Goal: Task Accomplishment & Management: Manage account settings

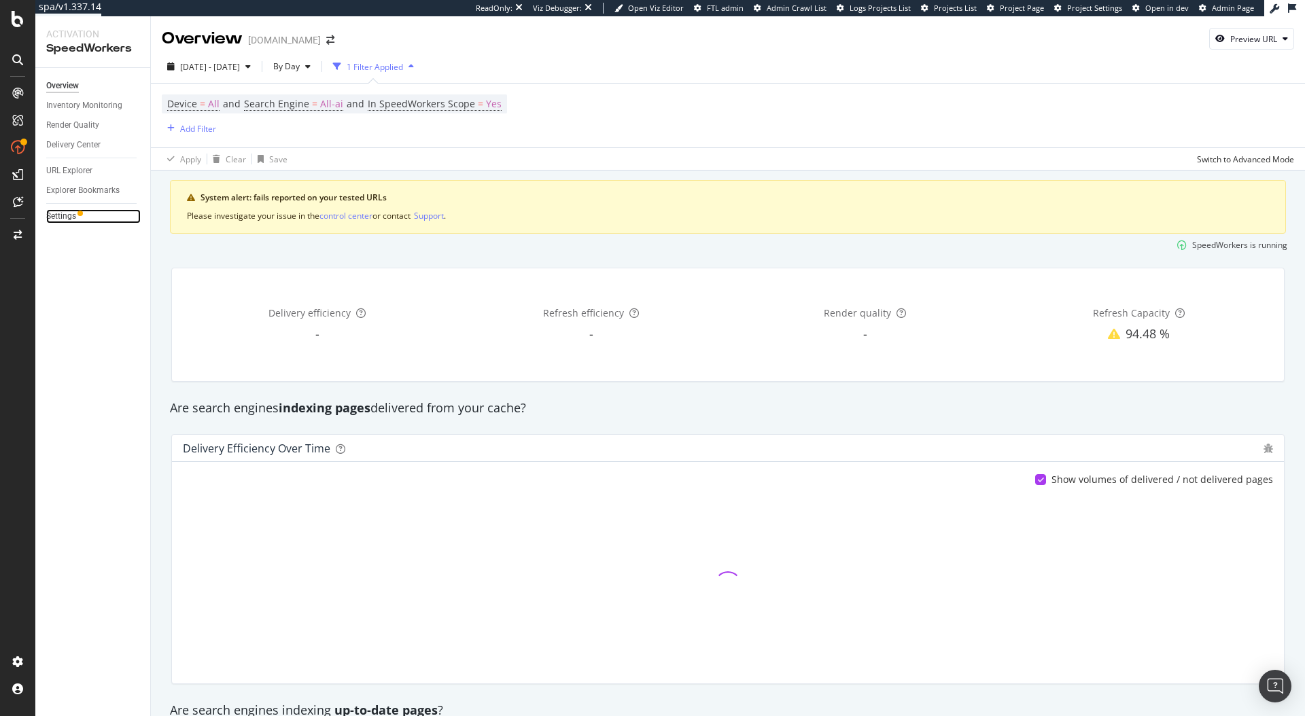
click at [84, 220] on link "Settings" at bounding box center [93, 216] width 94 height 14
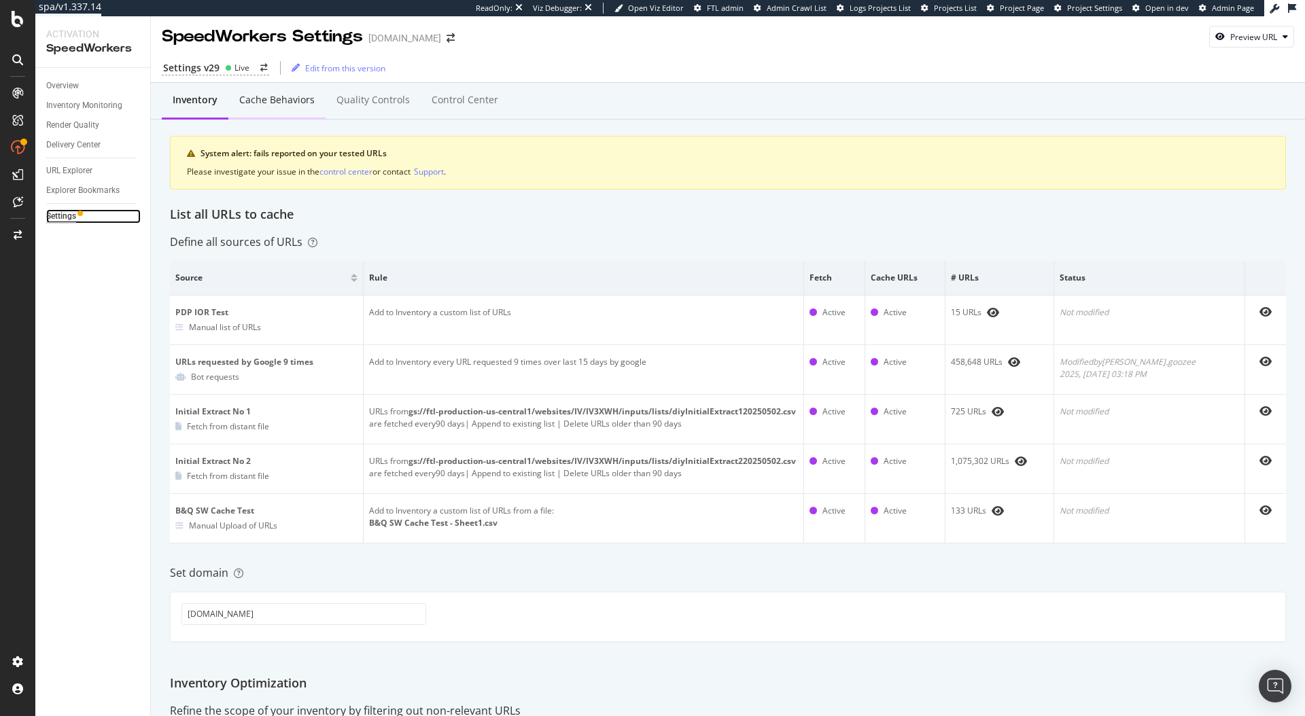
scroll to position [3, 0]
click at [468, 97] on div "Control Center" at bounding box center [465, 99] width 67 height 14
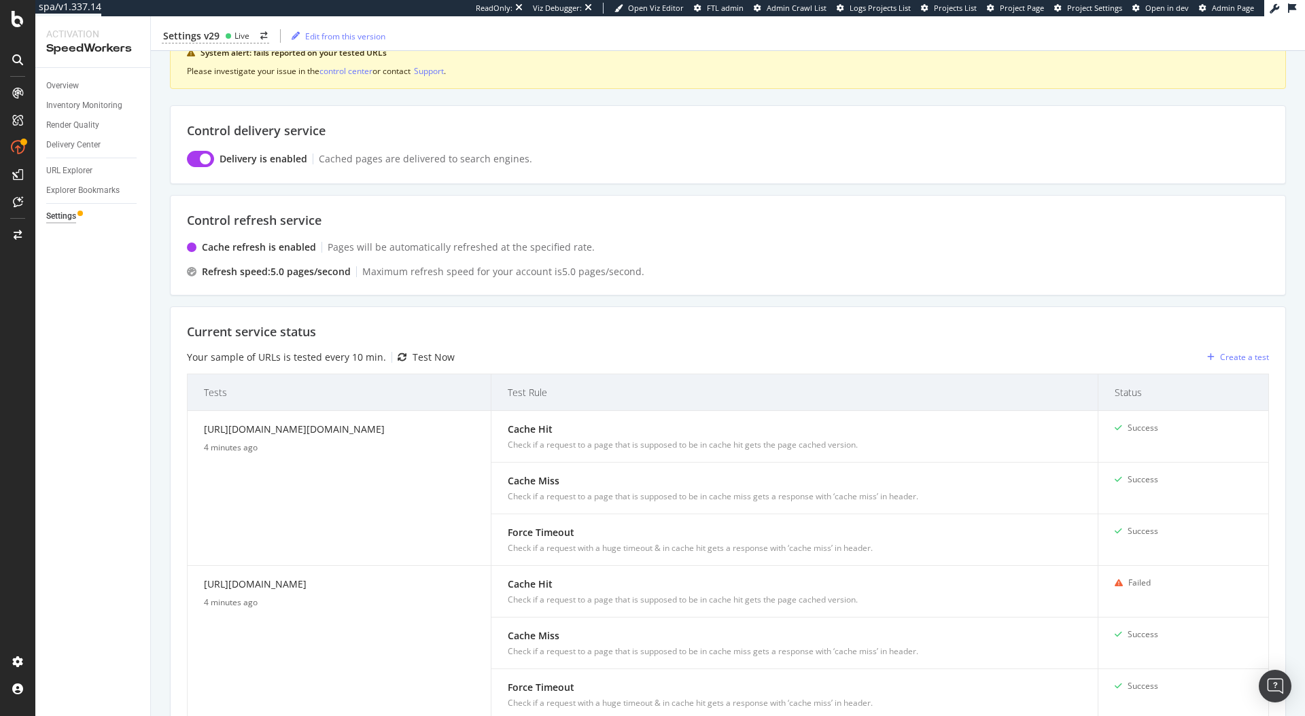
scroll to position [220, 0]
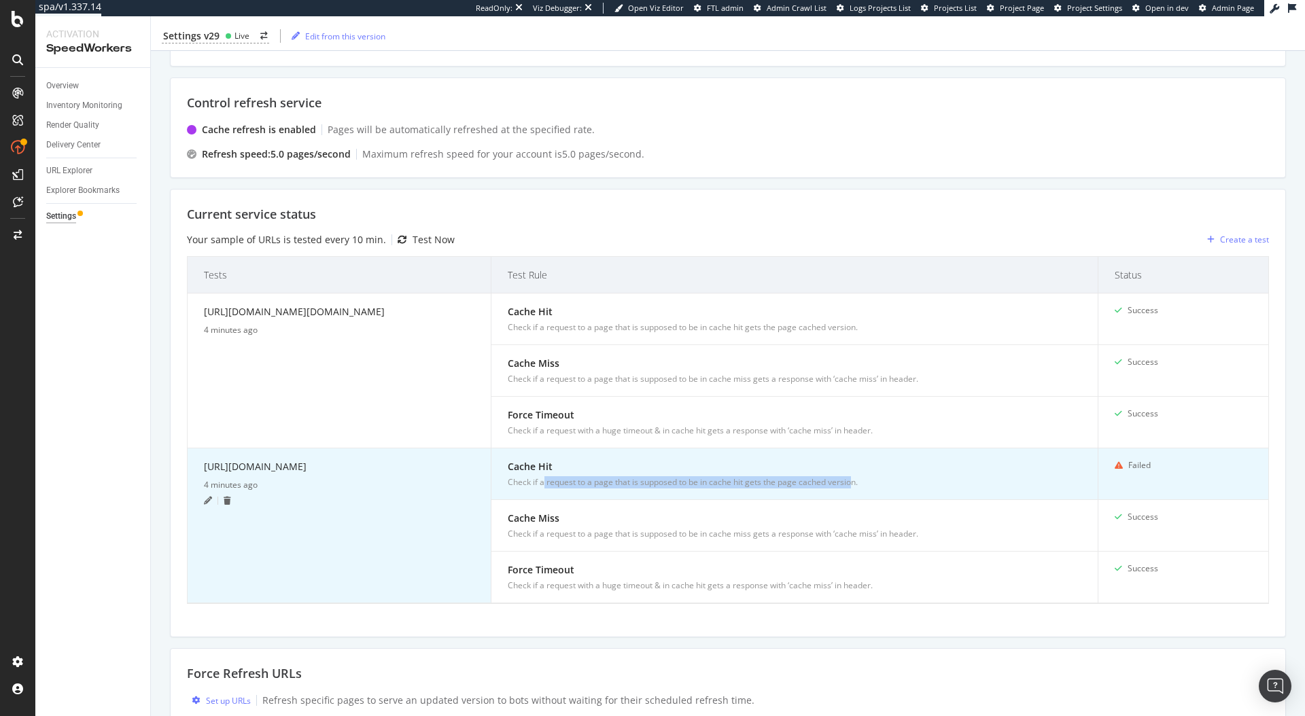
drag, startPoint x: 542, startPoint y: 483, endPoint x: 849, endPoint y: 481, distance: 307.2
click at [849, 481] on div "Check if a request to a page that is supposed to be in cache hit gets the page …" at bounding box center [795, 482] width 574 height 12
click at [788, 489] on td "Cache Hit Check if a request to a page that is supposed to be in cache hit gets…" at bounding box center [794, 474] width 607 height 52
drag, startPoint x: 466, startPoint y: 482, endPoint x: 203, endPoint y: 466, distance: 263.5
click at [204, 466] on div "[URL][DOMAIN_NAME]" at bounding box center [339, 469] width 270 height 20
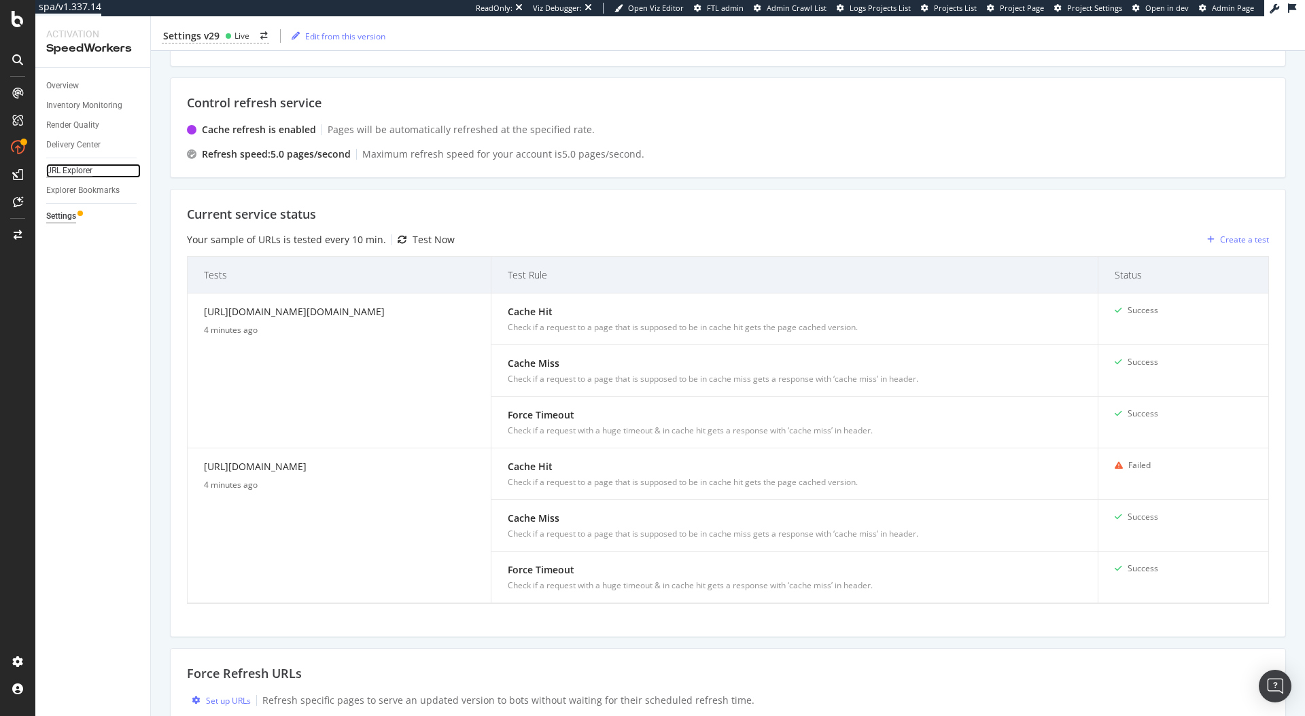
click at [84, 173] on div "URL Explorer" at bounding box center [69, 171] width 46 height 14
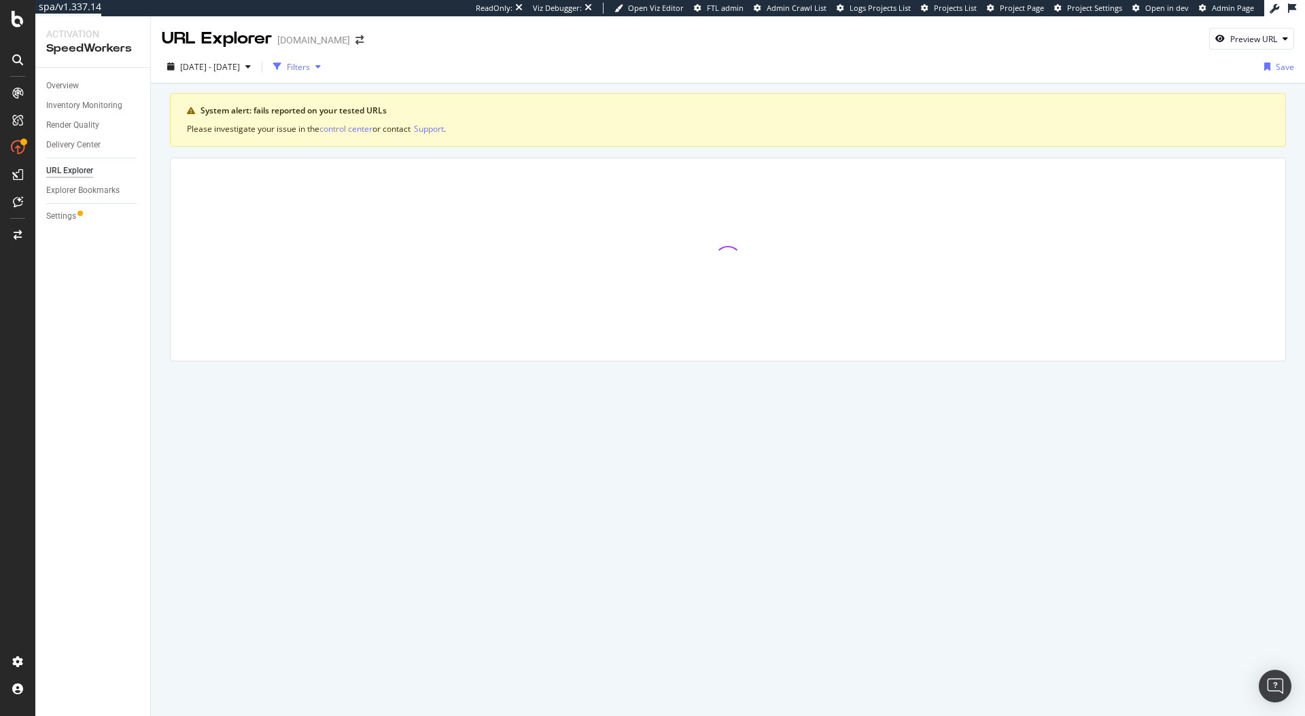
click at [325, 77] on div "Filters" at bounding box center [297, 66] width 58 height 20
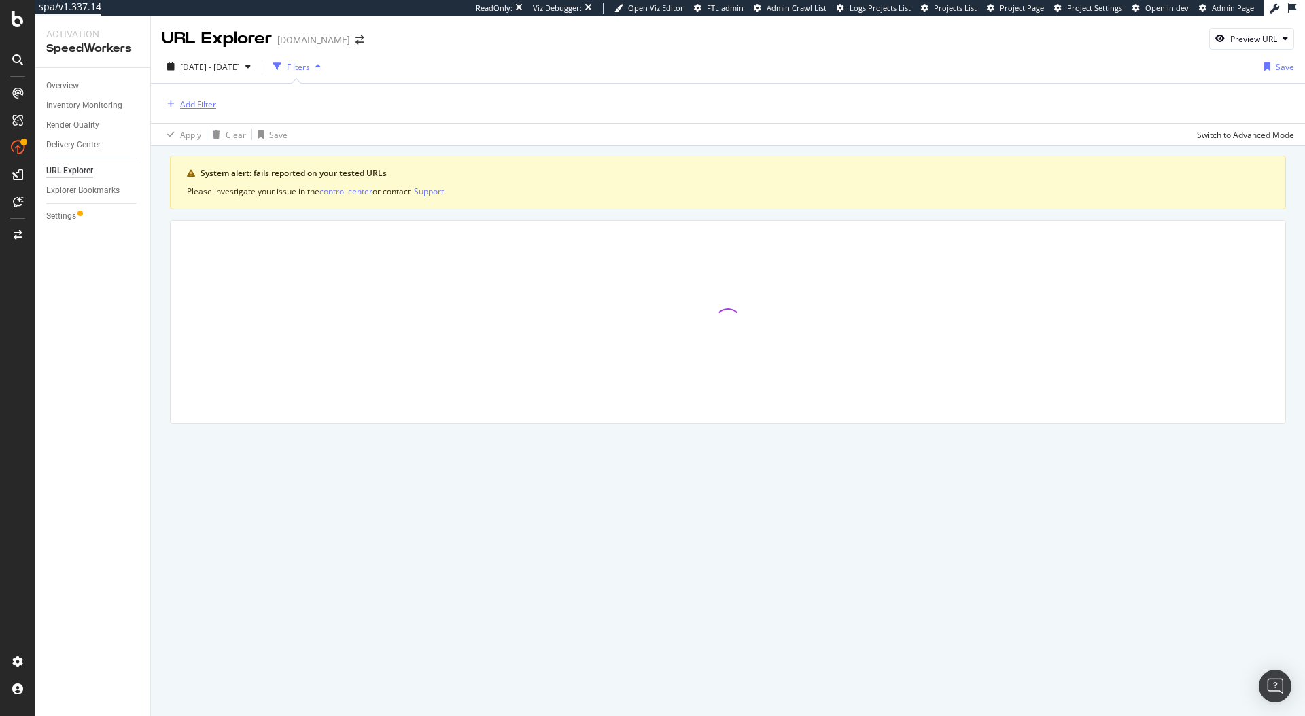
click at [180, 105] on div "Add Filter" at bounding box center [198, 105] width 36 height 12
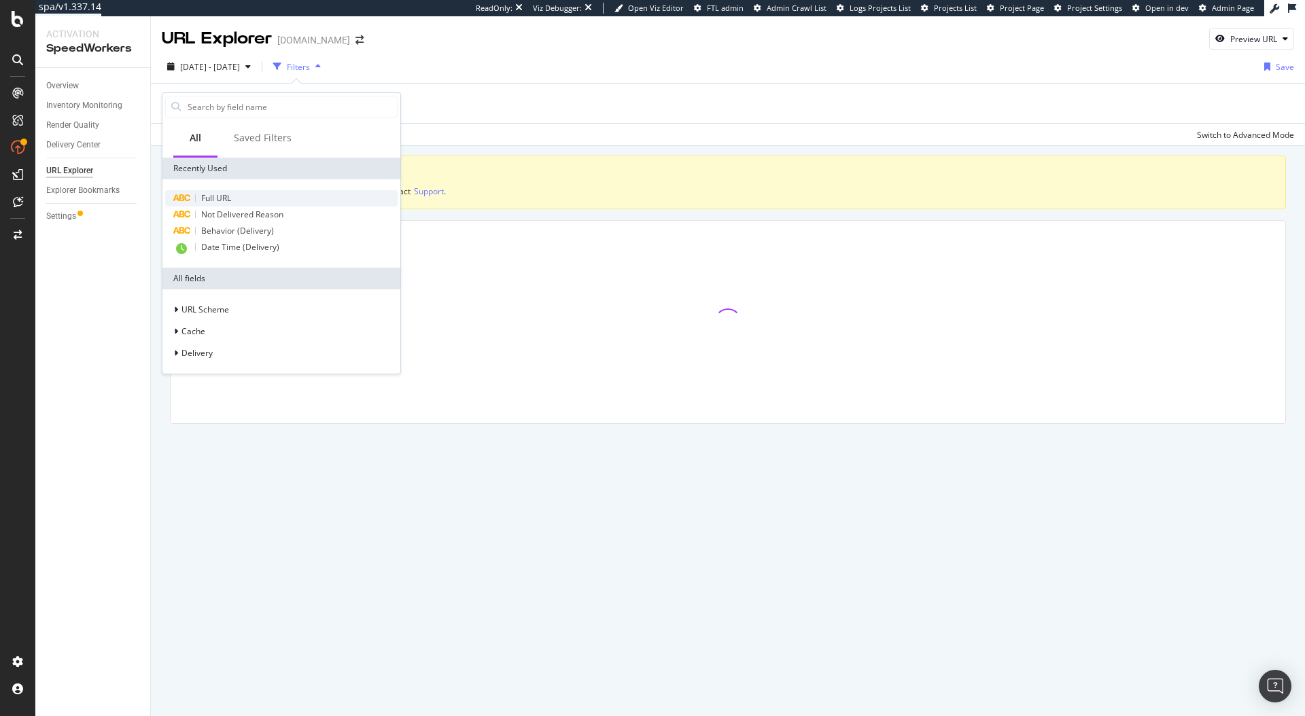
click at [213, 196] on span "Full URL" at bounding box center [216, 198] width 30 height 12
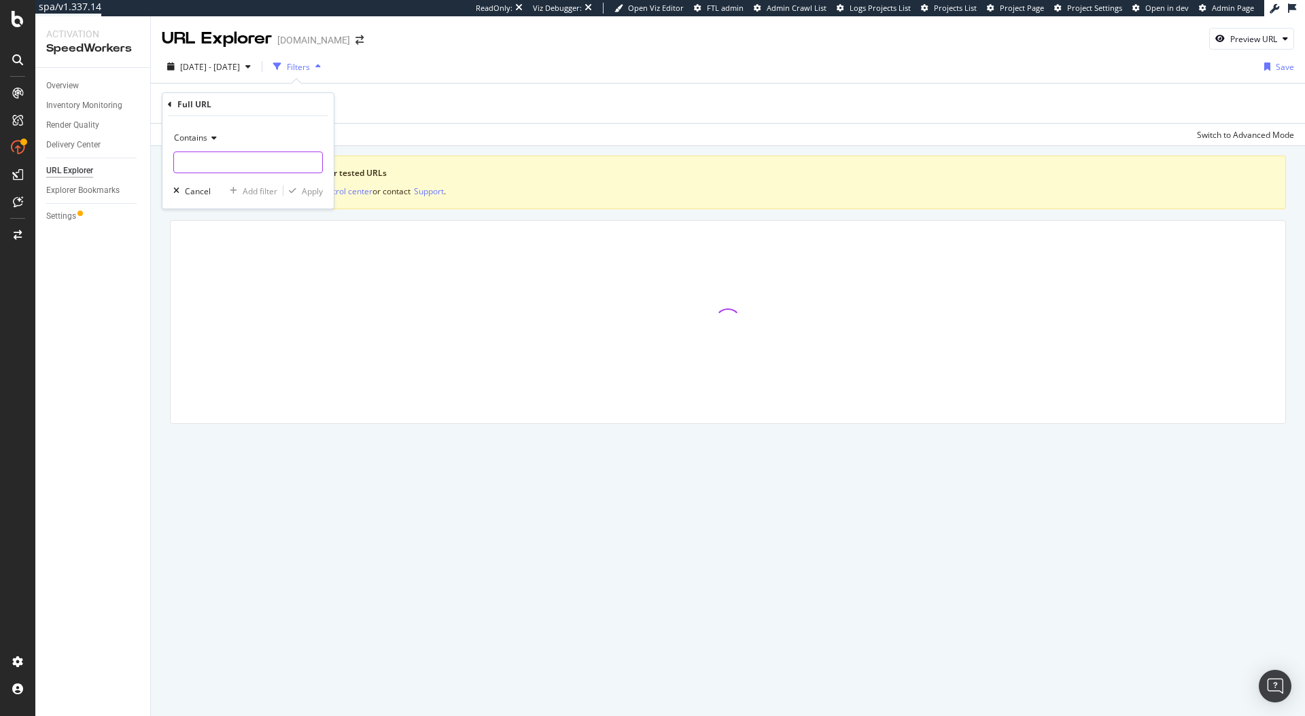
click at [224, 162] on input "text" at bounding box center [248, 163] width 148 height 22
paste input "| **Supplement** | **Brain Power** | **Emotional Boost** | **Body Longevity** |…"
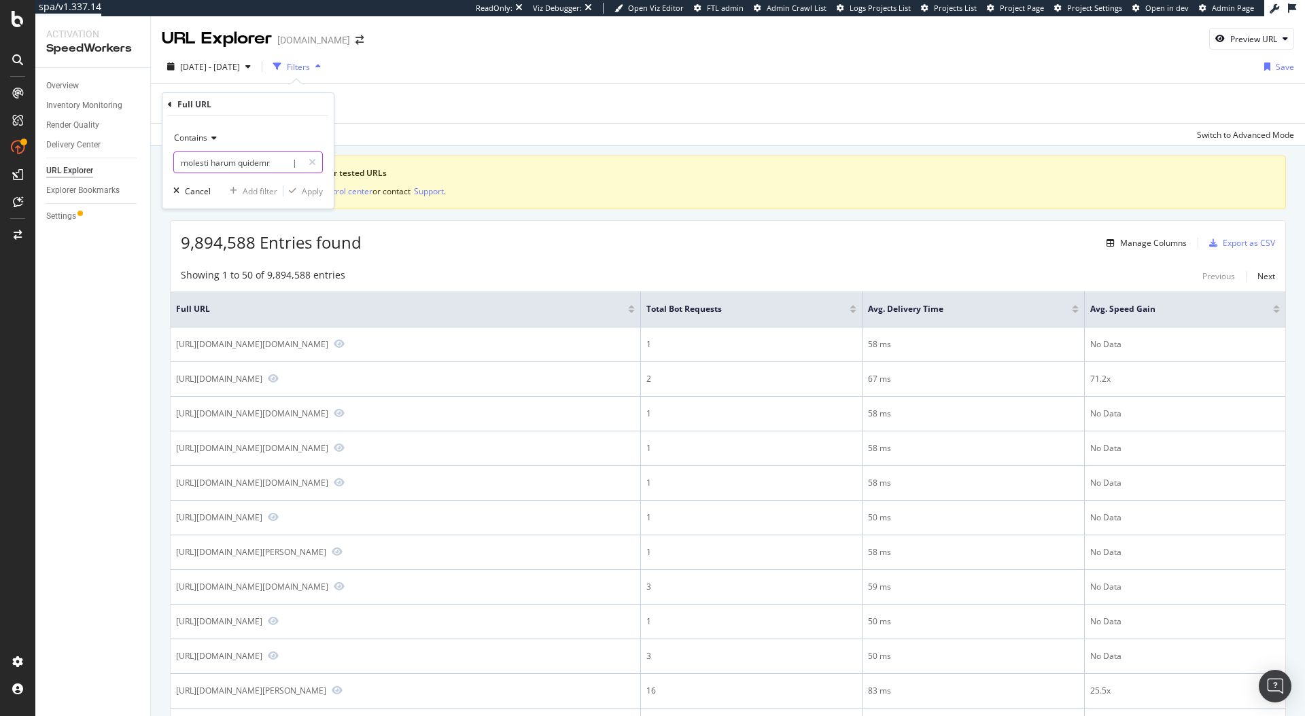
click at [245, 160] on input "text" at bounding box center [238, 163] width 128 height 22
click at [254, 161] on input "text" at bounding box center [238, 163] width 128 height 22
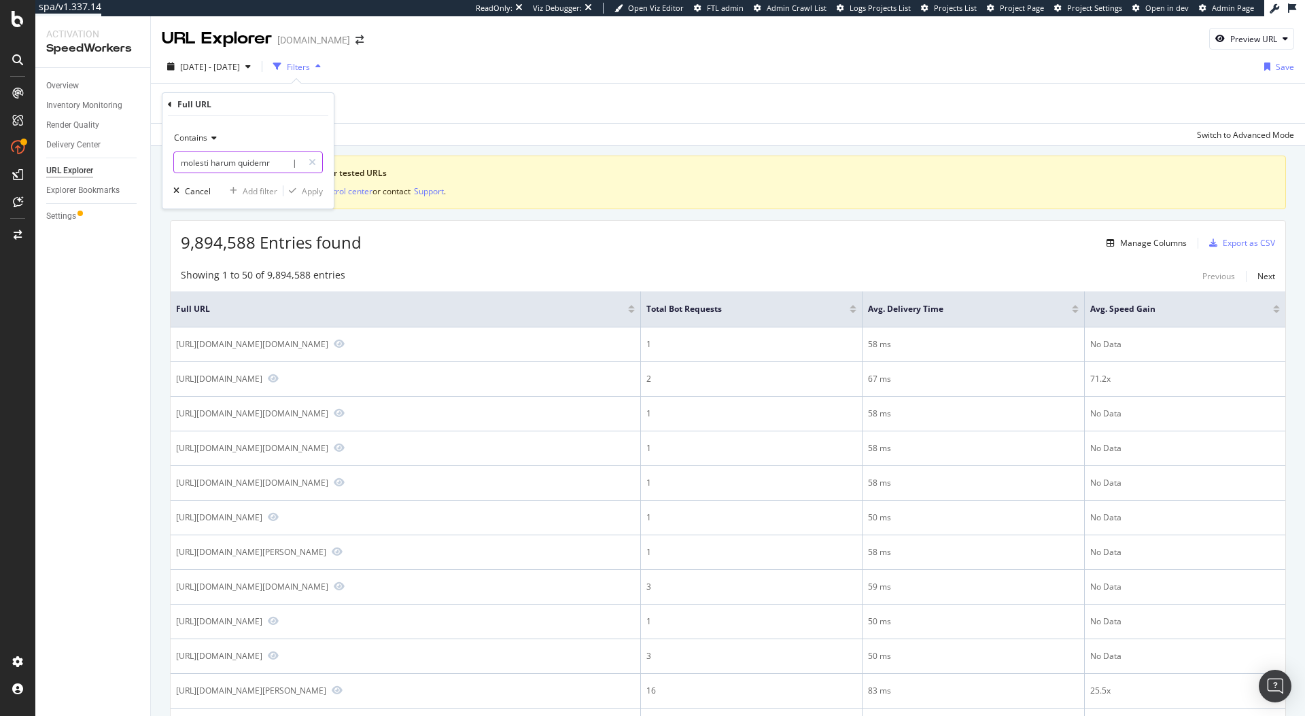
type input "| **Supplement** | **Brain Power** | **Emotional Boost** | **Body Longevity** |…"
paste input "[URL][DOMAIN_NAME]"
type input "[URL][DOMAIN_NAME]"
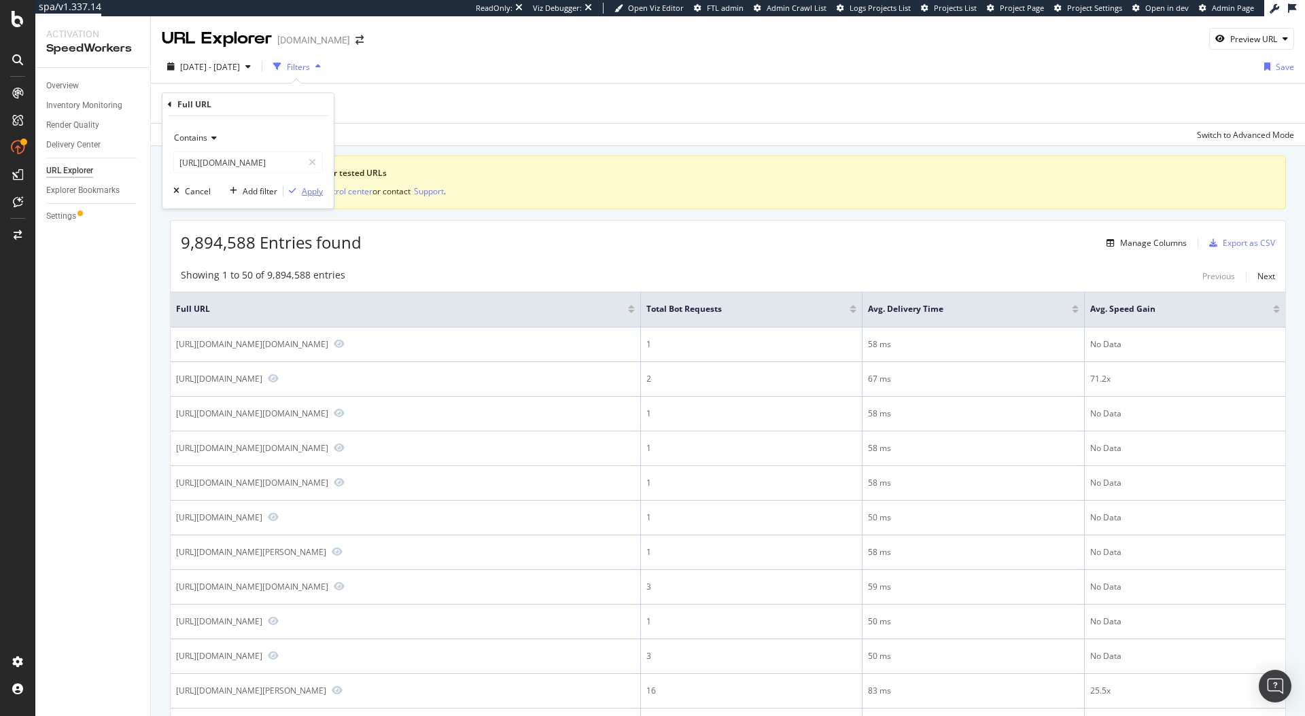
scroll to position [0, 0]
click at [304, 190] on div "Apply" at bounding box center [312, 192] width 21 height 12
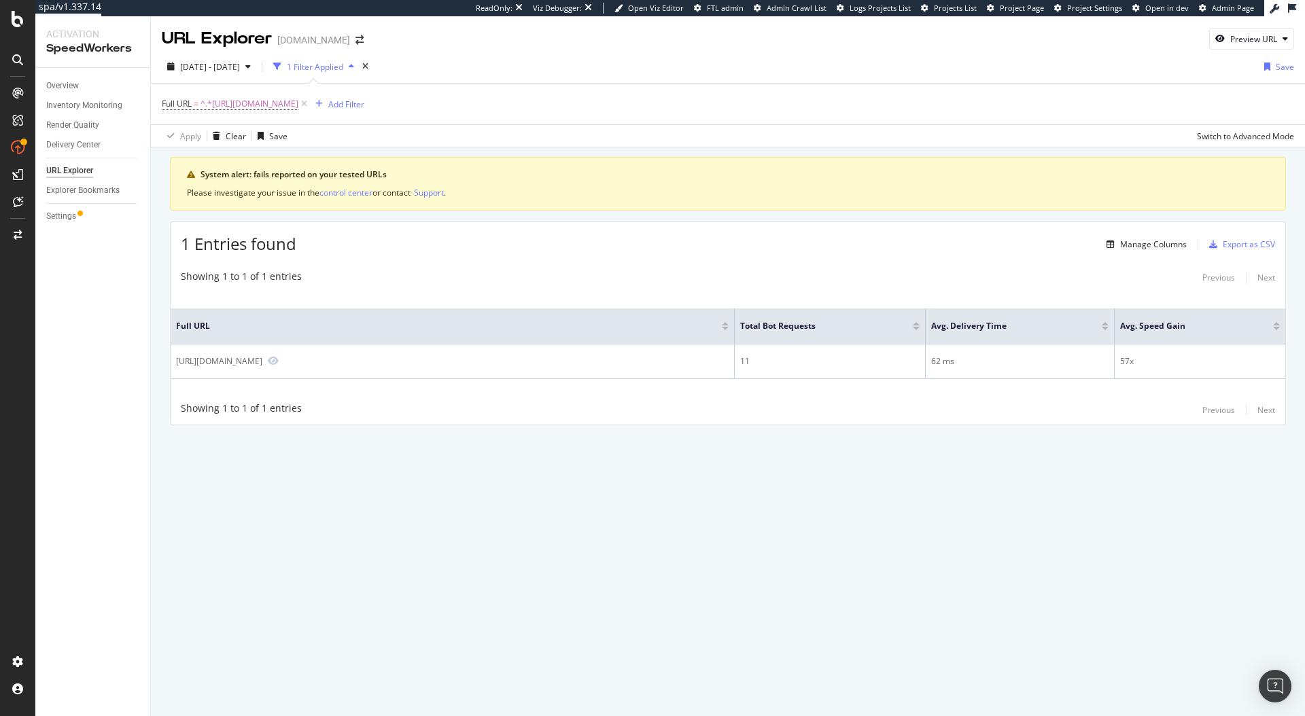
click at [877, 73] on div "2025 Aug. 12th - Sep. 8th 1 Filter Applied Save" at bounding box center [728, 69] width 1154 height 27
click at [240, 68] on span "2025 Aug. 12th - Sep. 8th" at bounding box center [210, 67] width 60 height 12
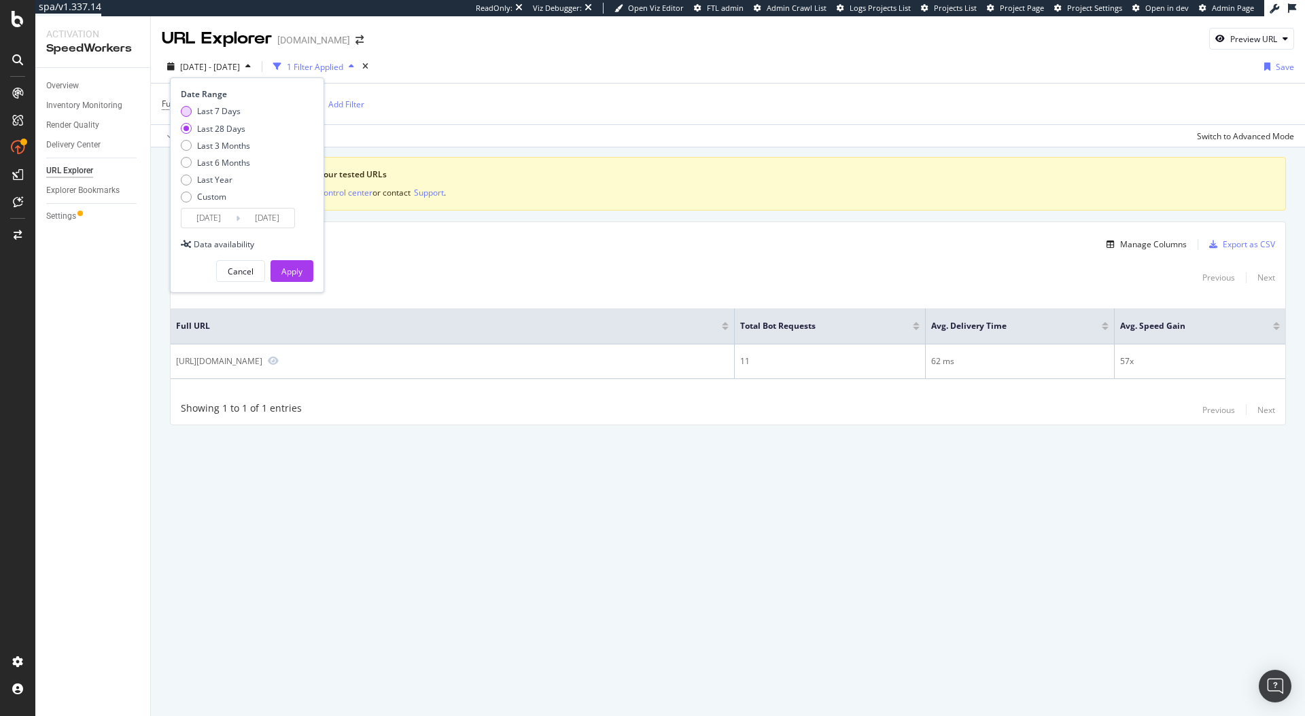
click at [215, 112] on div "Last 7 Days" at bounding box center [218, 111] width 43 height 12
type input "2025/09/02"
click at [290, 266] on div "Apply" at bounding box center [291, 272] width 21 height 12
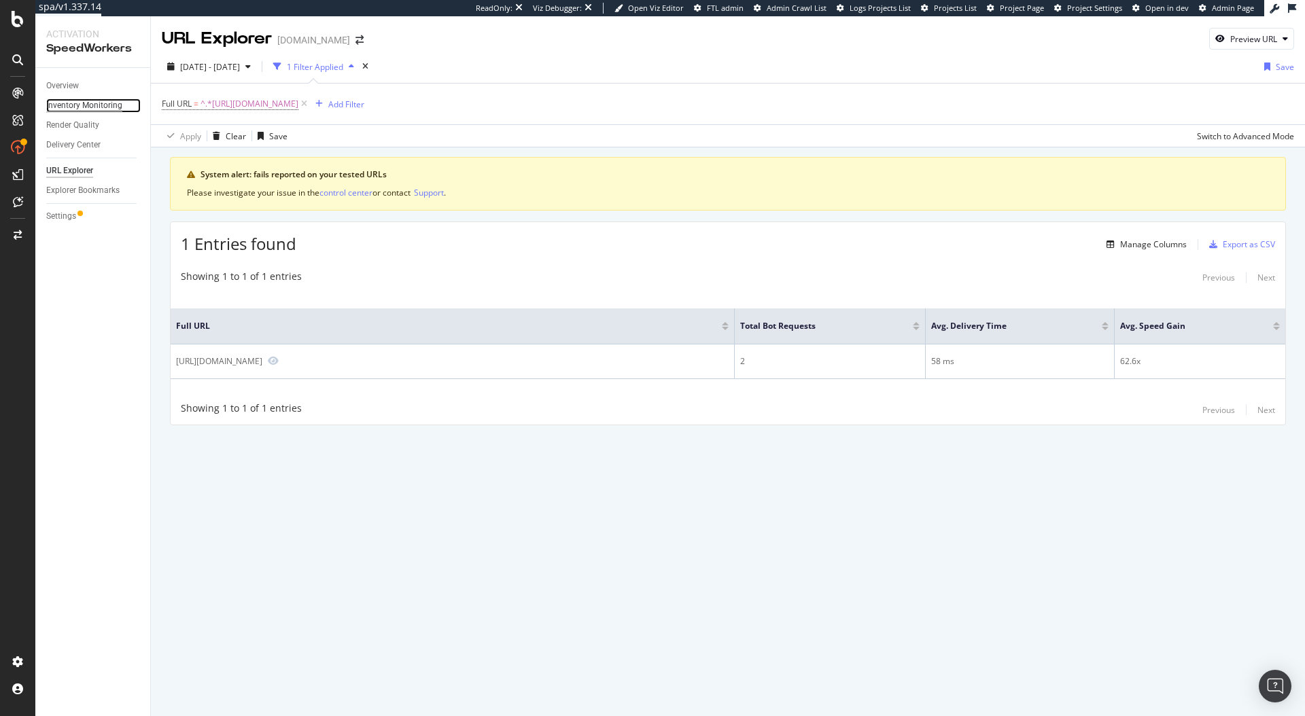
click at [98, 109] on div "Inventory Monitoring" at bounding box center [84, 106] width 76 height 14
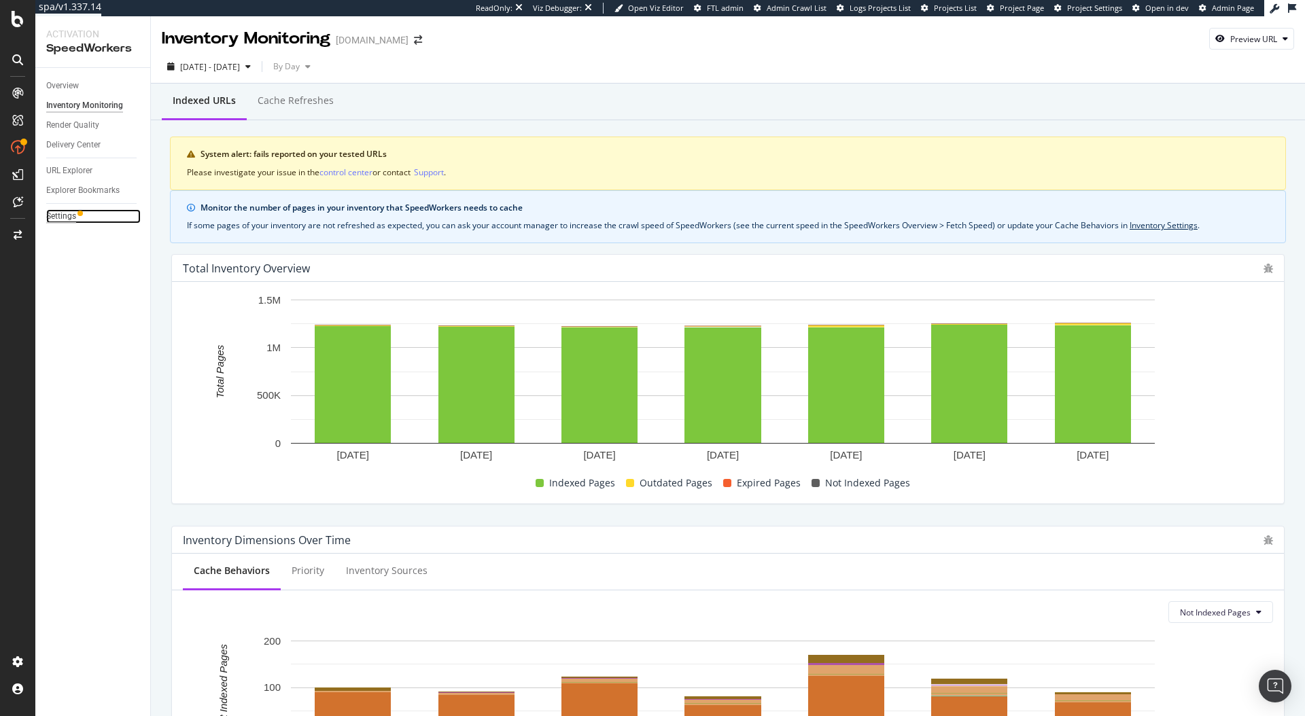
click at [63, 210] on div "Settings" at bounding box center [61, 216] width 30 height 14
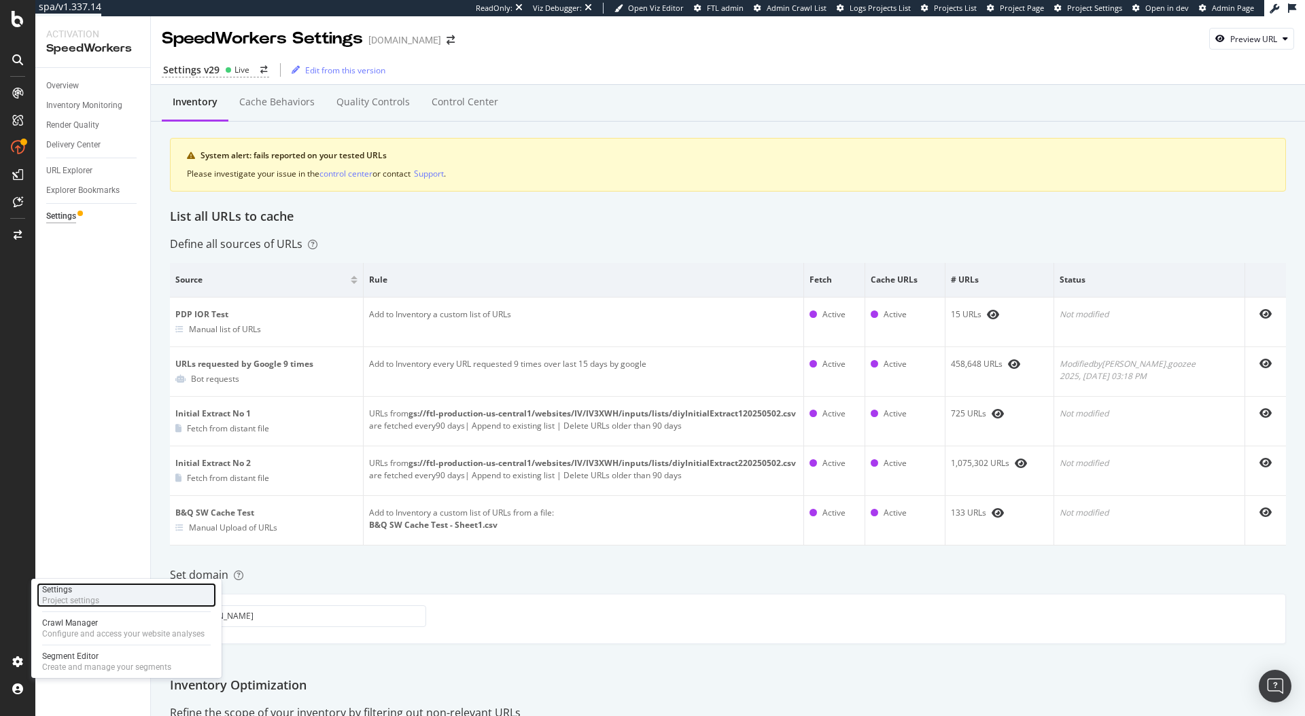
click at [127, 603] on div "Settings Project settings" at bounding box center [126, 595] width 179 height 24
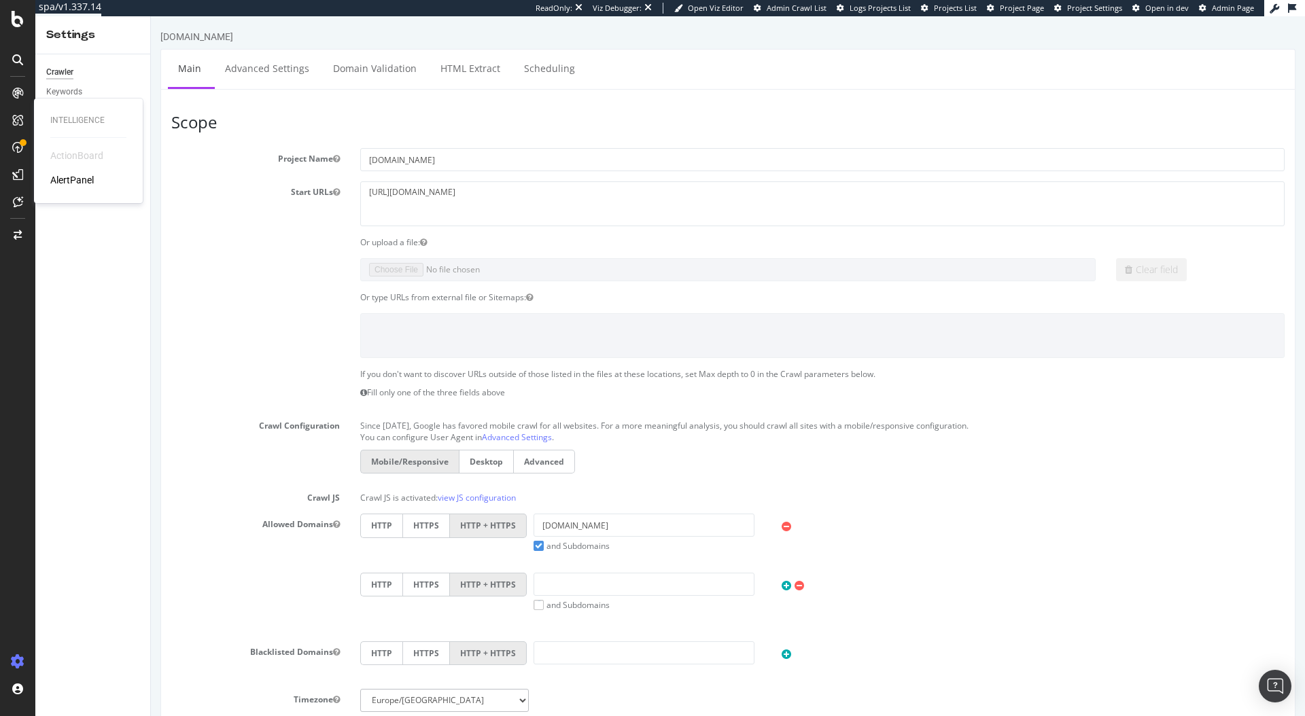
click at [1108, 417] on p "Since September 2020, Google has favored mobile crawl for all websites. For a m…" at bounding box center [822, 423] width 924 height 16
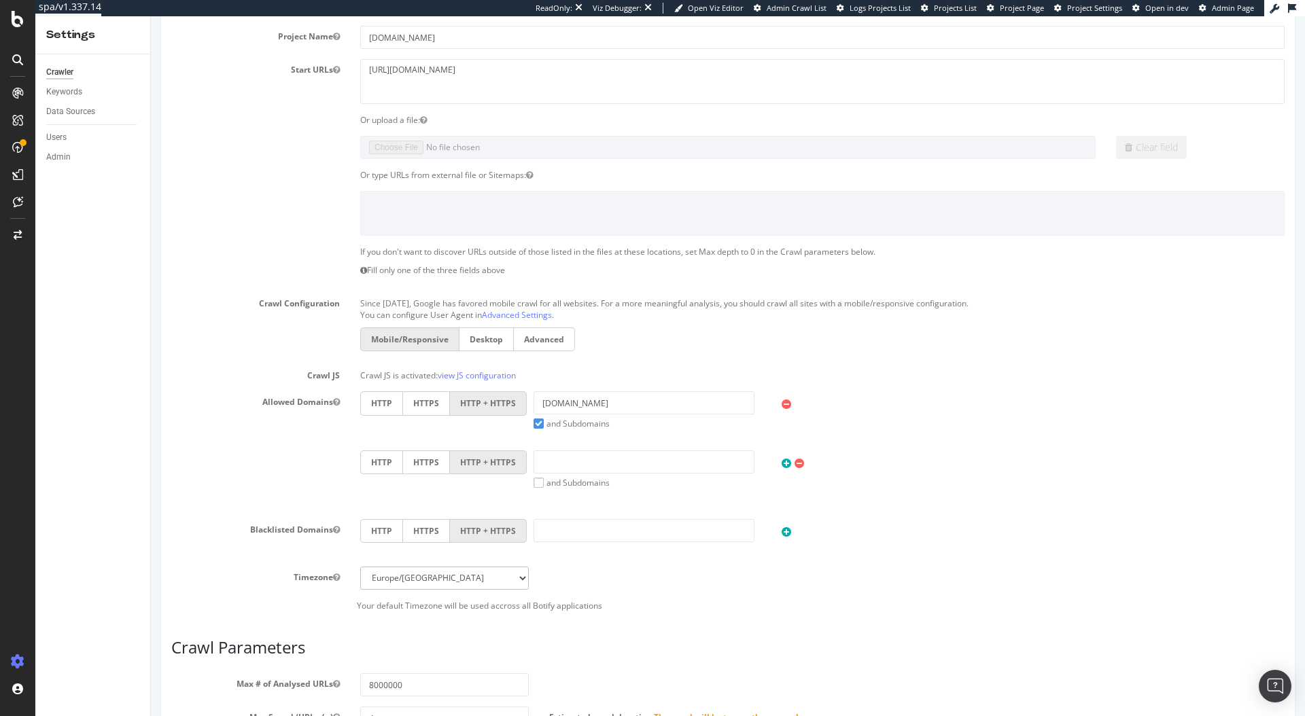
scroll to position [417, 0]
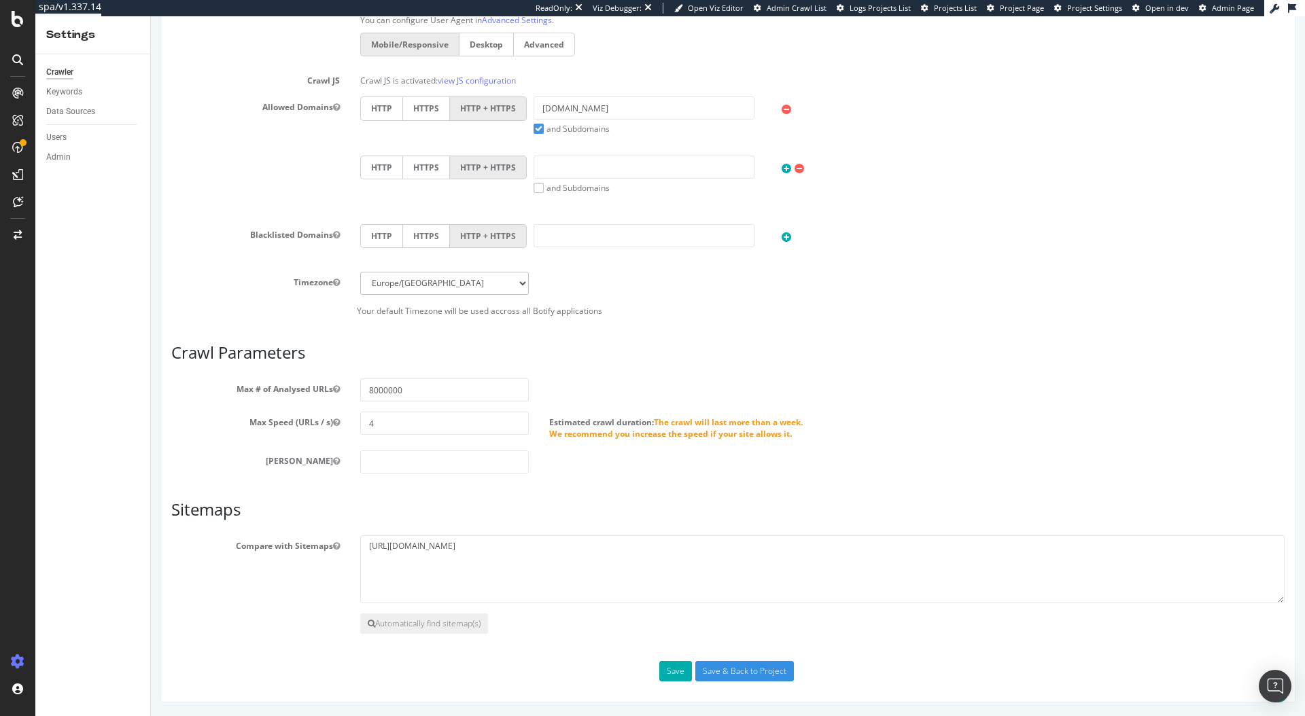
click at [1062, 236] on div "HTTP HTTPS HTTP + HTTPS" at bounding box center [822, 237] width 938 height 27
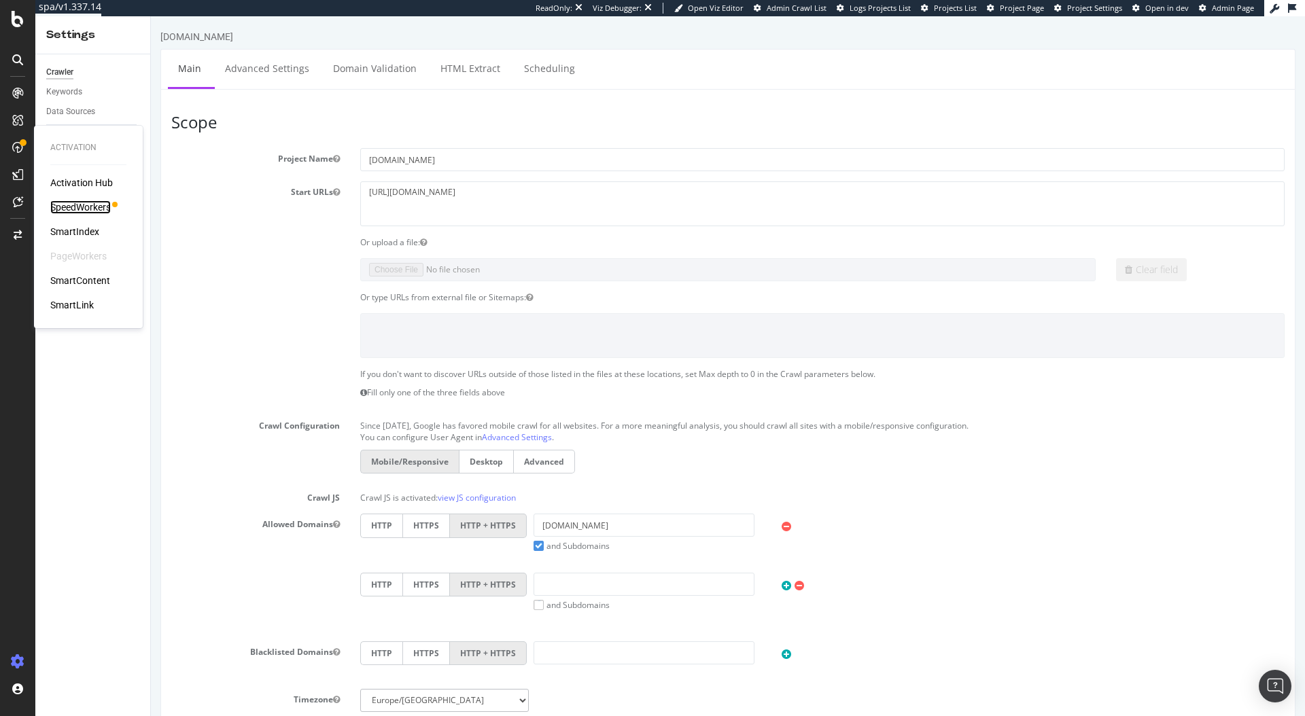
click at [106, 211] on div "SpeedWorkers" at bounding box center [80, 207] width 60 height 14
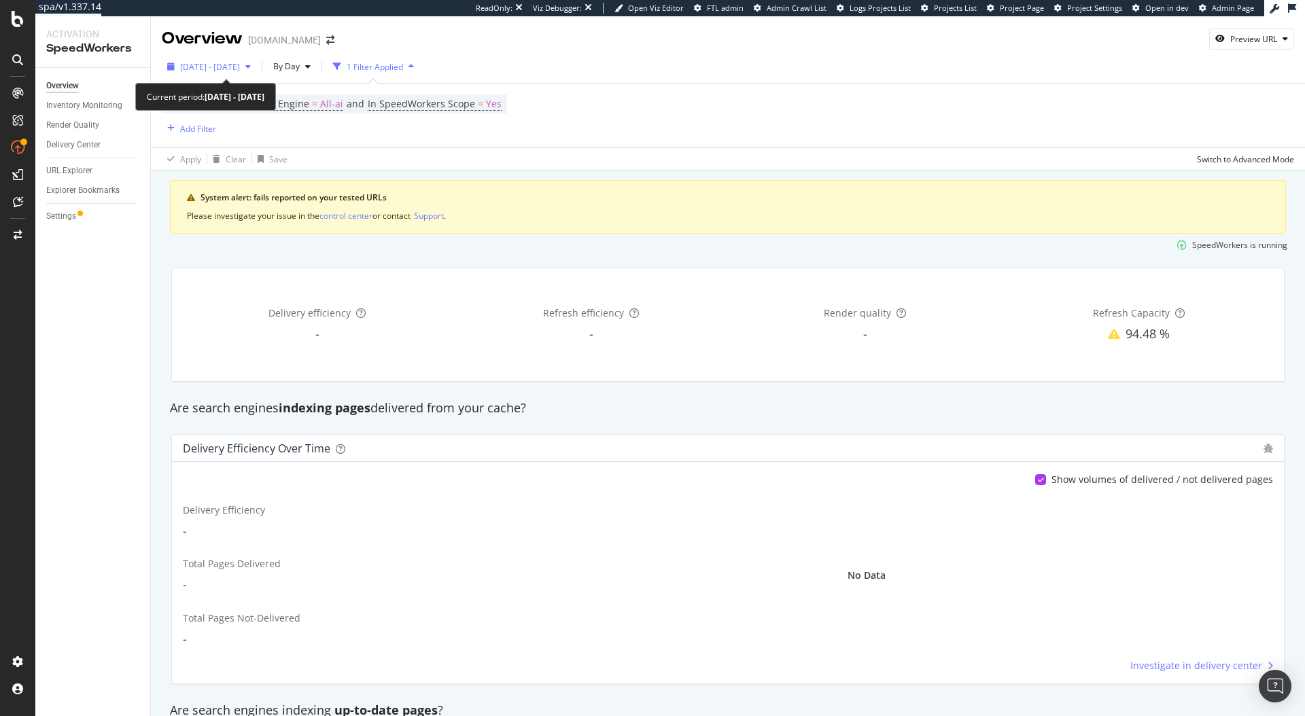
click at [217, 71] on span "2025 Aug. 12th - Sep. 8th" at bounding box center [210, 67] width 60 height 12
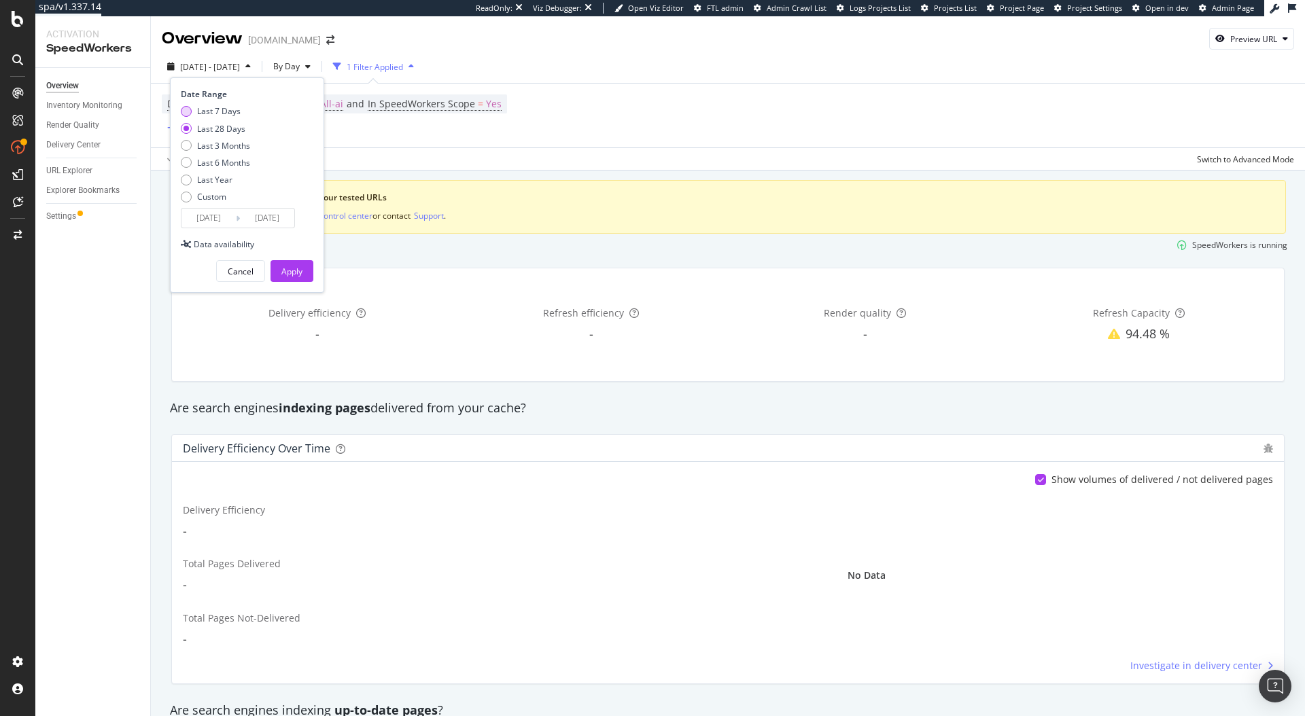
click at [219, 111] on div "Last 7 Days" at bounding box center [218, 111] width 43 height 12
click at [219, 130] on div "Last 28 Days" at bounding box center [221, 129] width 48 height 12
type input "2025/08/12"
click at [287, 268] on div "Apply" at bounding box center [291, 272] width 21 height 12
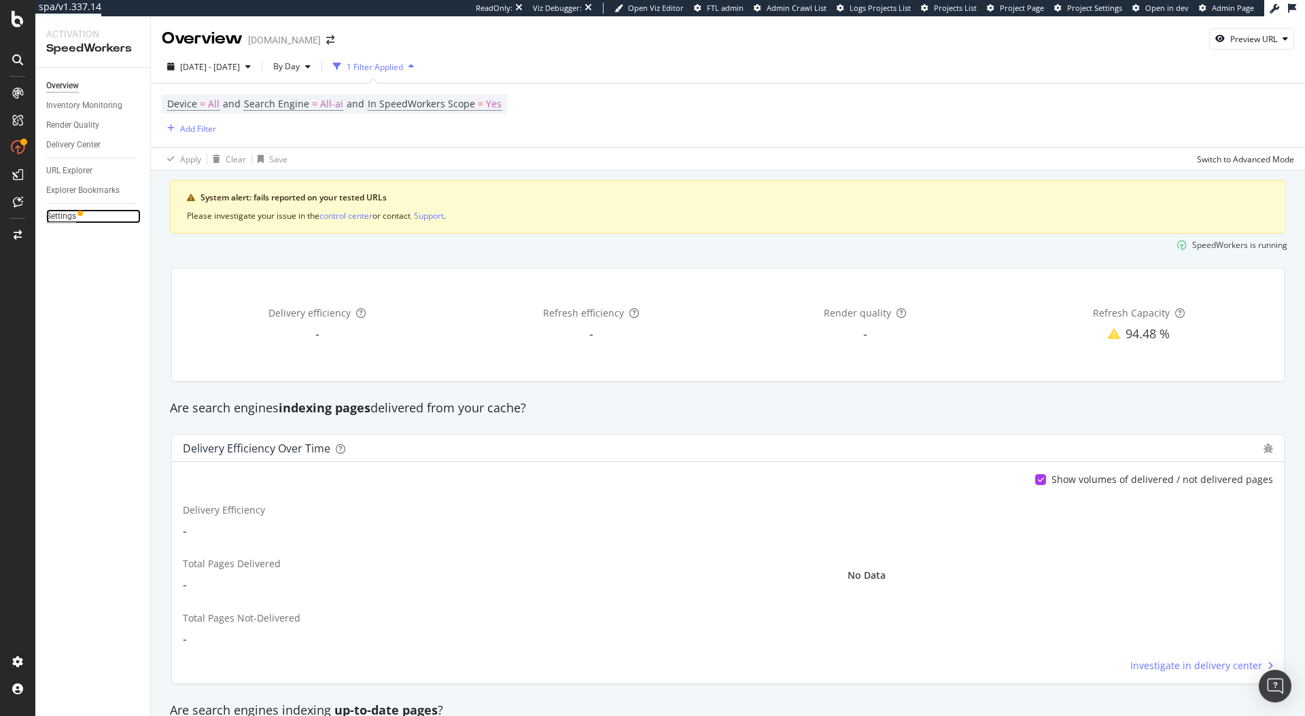
click at [67, 215] on div "Settings" at bounding box center [61, 216] width 30 height 14
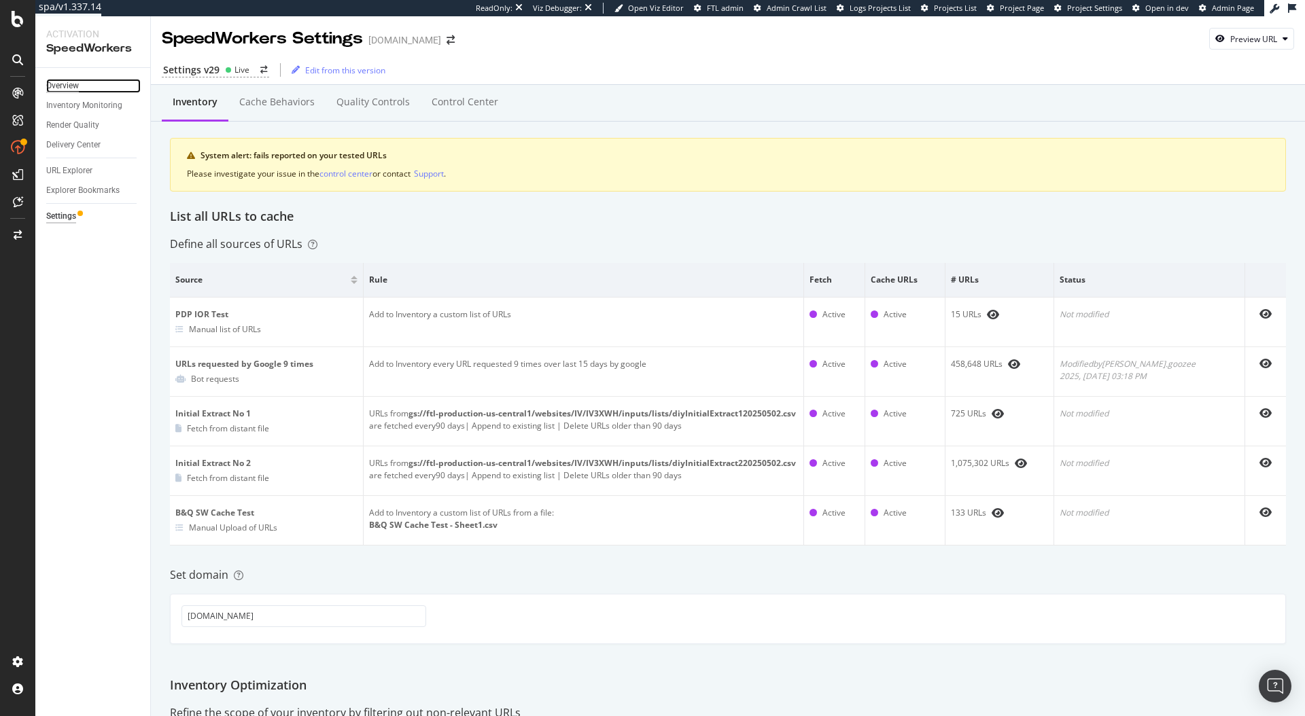
click at [76, 87] on div "Overview" at bounding box center [62, 86] width 33 height 14
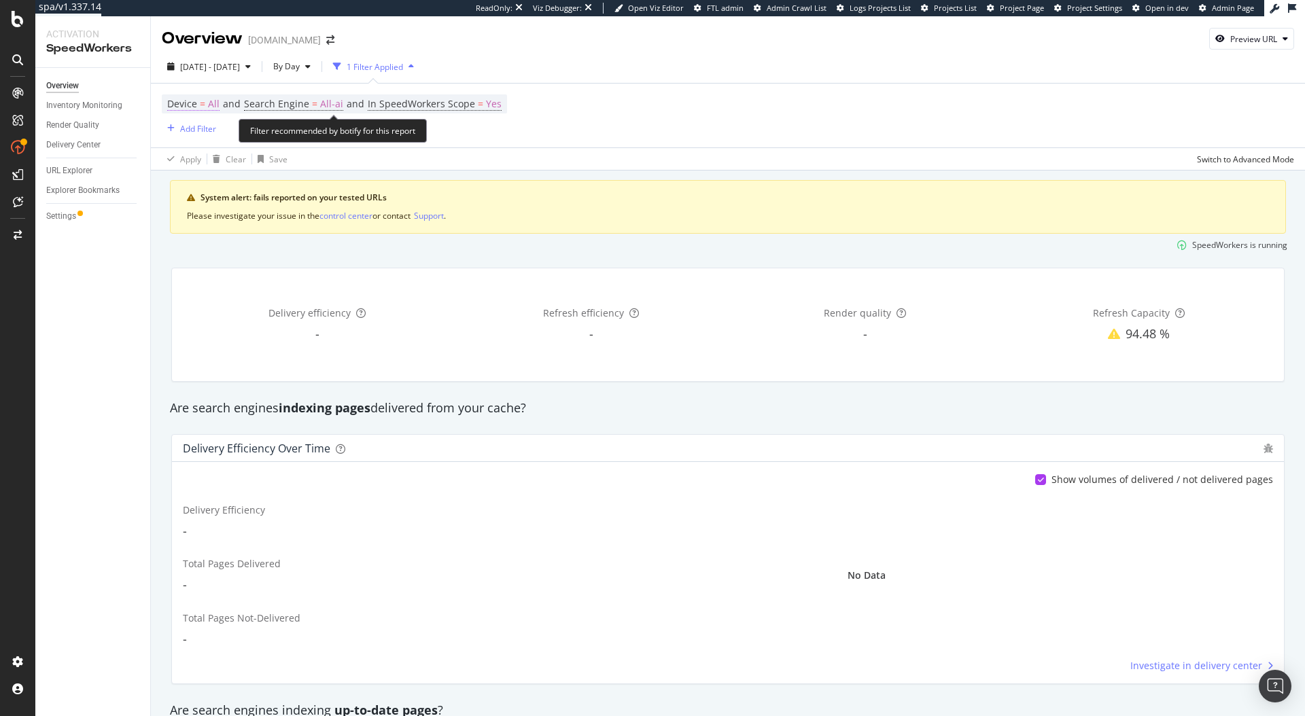
click at [186, 103] on span "Device" at bounding box center [182, 103] width 30 height 13
drag, startPoint x: 415, startPoint y: 146, endPoint x: 389, endPoint y: 137, distance: 27.3
click at [413, 146] on div "Device = All and Search Engine = All-ai and In SpeedWorkers Scope = Yes Add Fil…" at bounding box center [728, 116] width 1132 height 64
click at [288, 99] on span "Search Engine" at bounding box center [276, 103] width 65 height 13
click at [309, 140] on span "All AI Search Engines" at bounding box center [299, 136] width 80 height 12
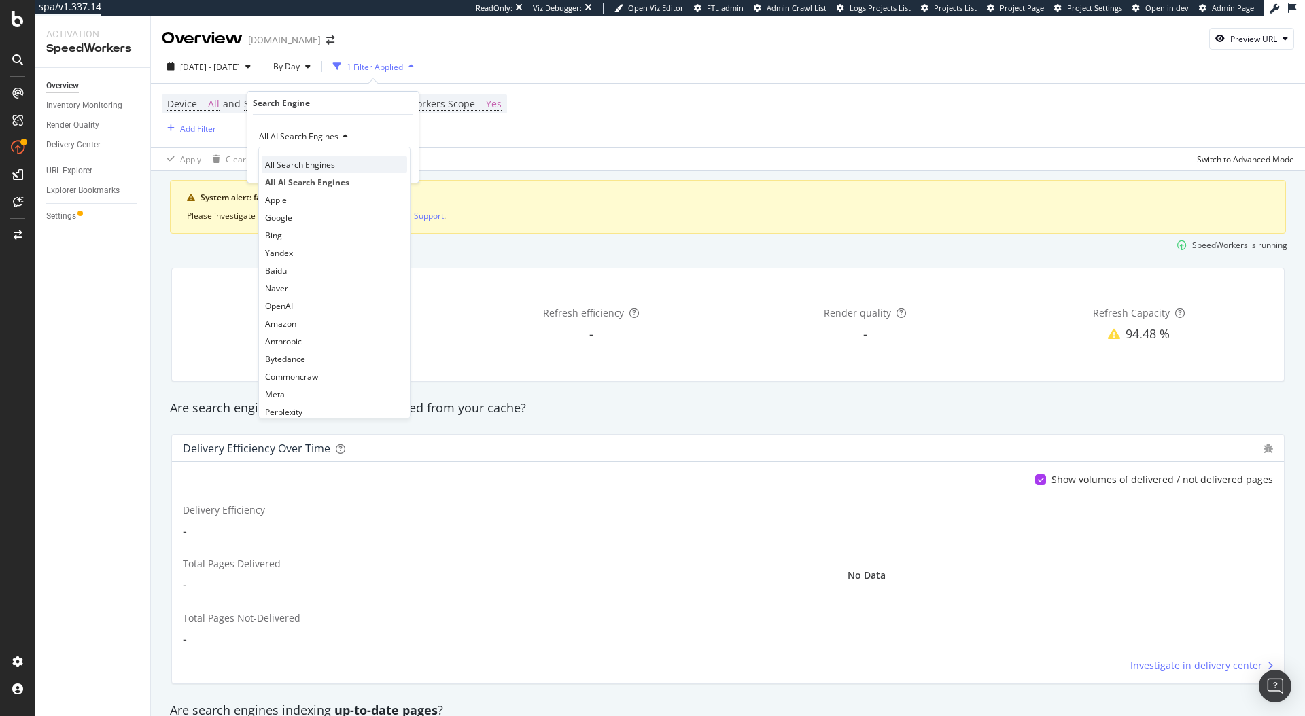
click at [280, 164] on span "All Search Engines" at bounding box center [300, 165] width 70 height 12
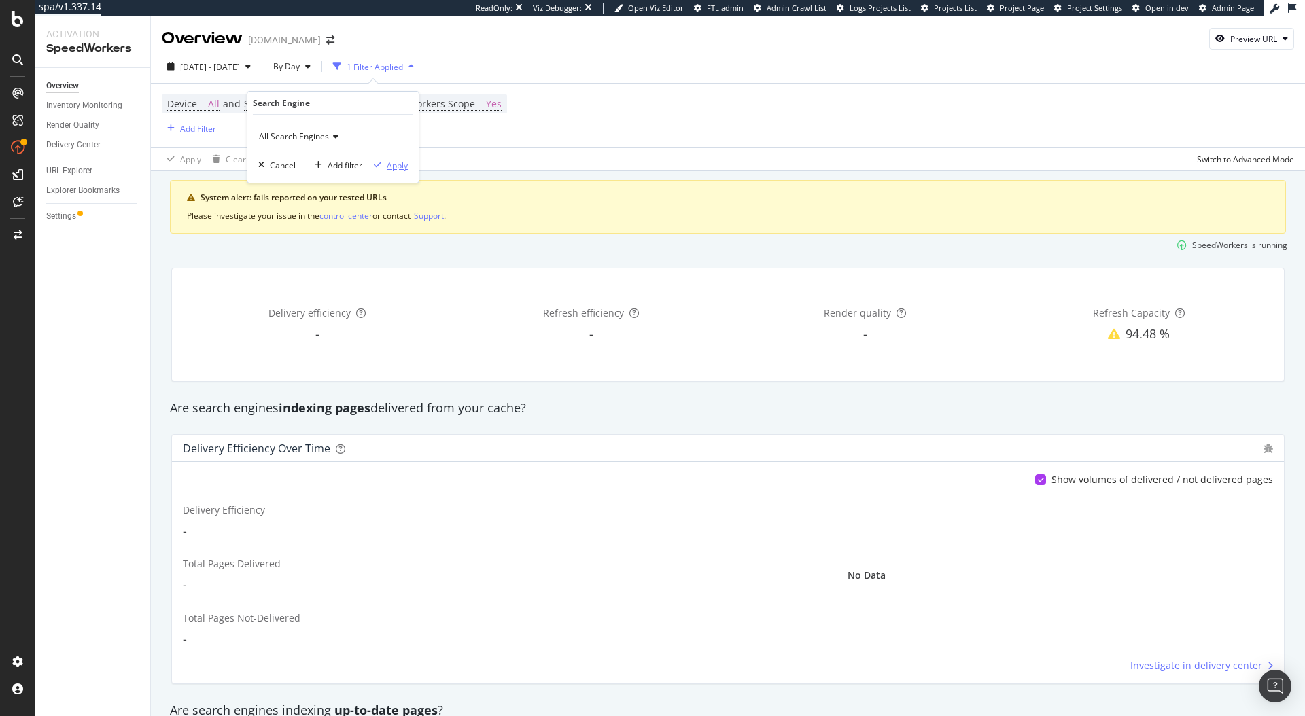
click at [377, 165] on icon "button" at bounding box center [377, 165] width 7 height 8
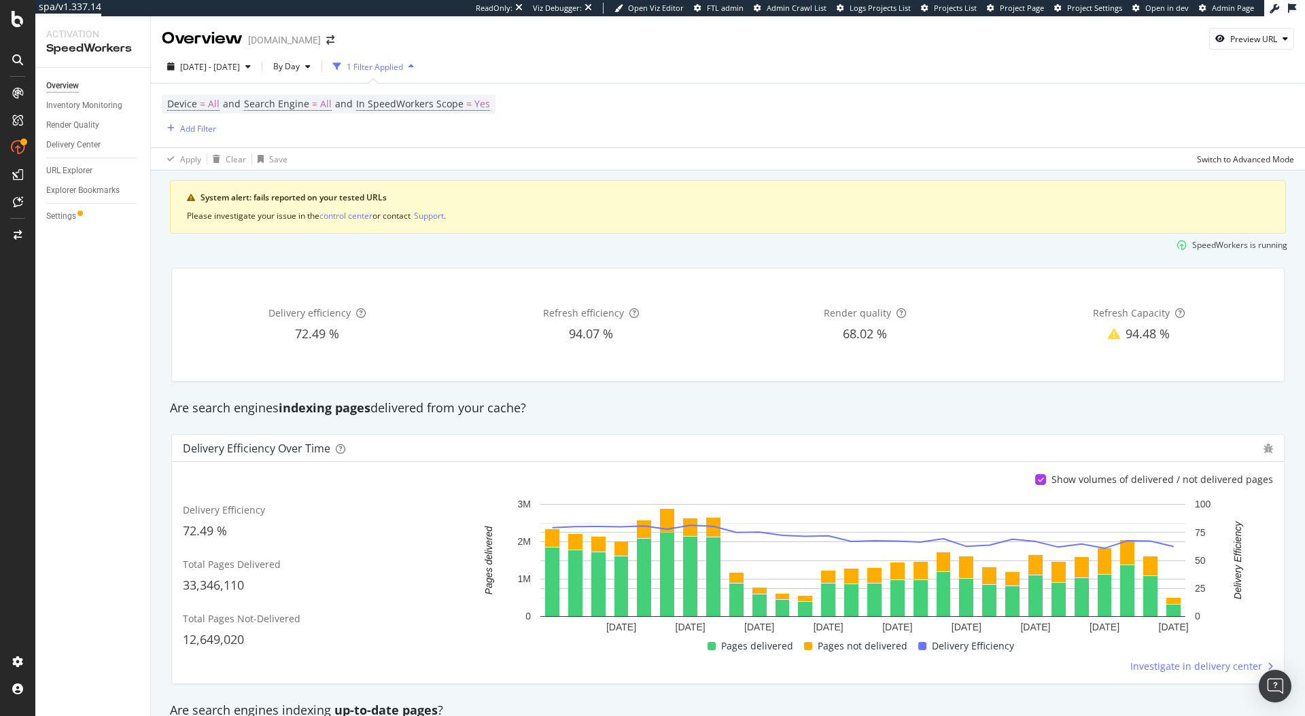
click at [550, 135] on div "Device = All and Search Engine = All and In SpeedWorkers Scope = Yes Add Filter" at bounding box center [728, 116] width 1132 height 64
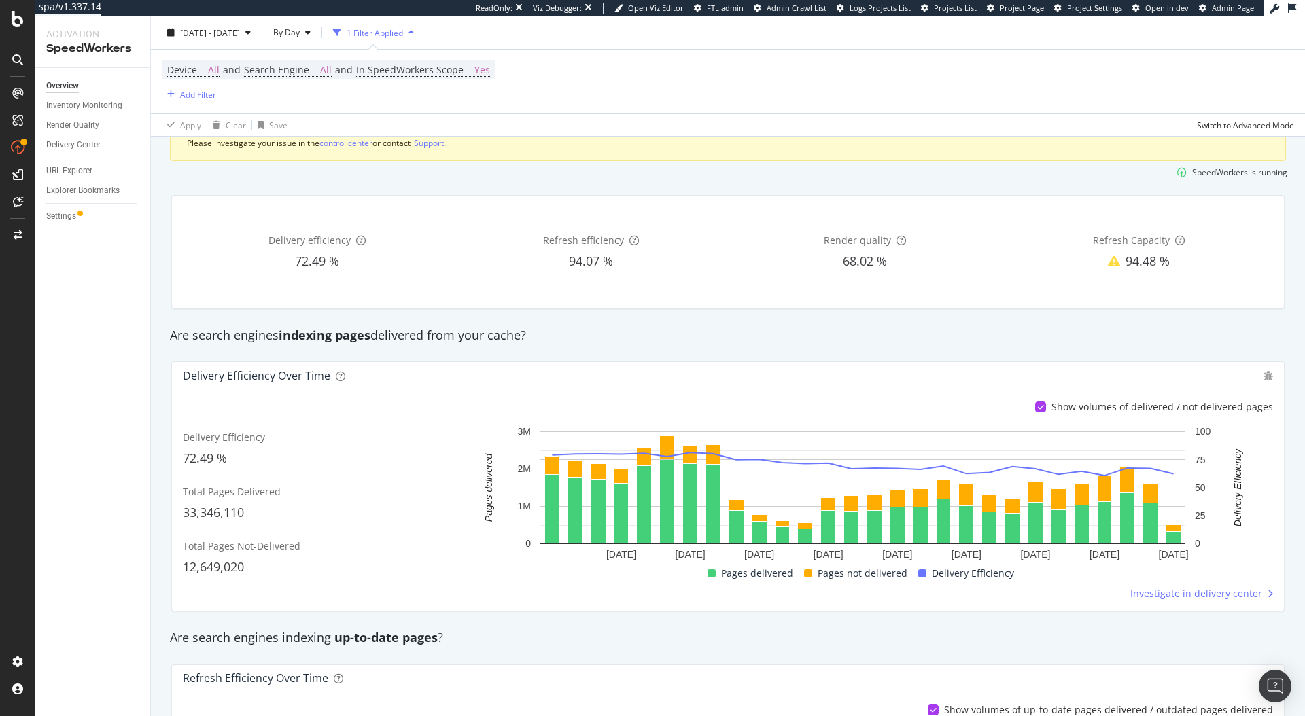
scroll to position [115, 0]
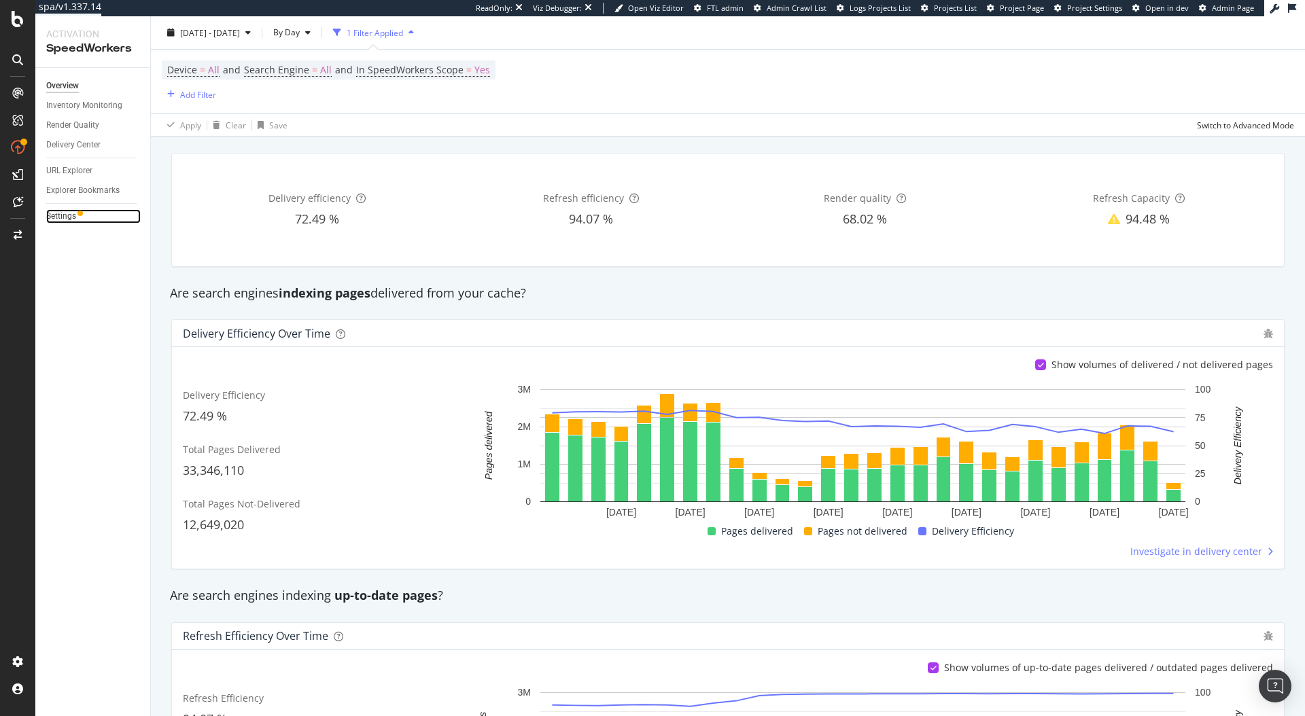
click at [80, 213] on div at bounding box center [79, 213] width 5 height 5
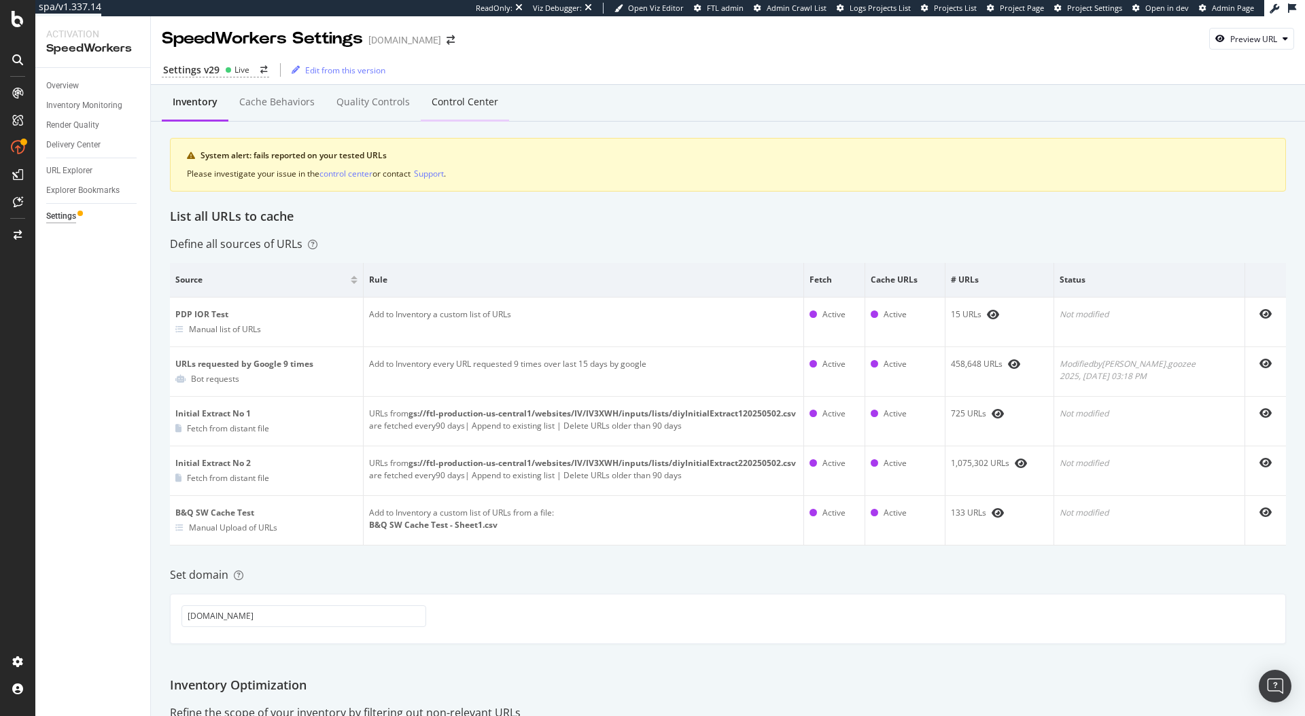
click at [493, 107] on div "Control Center" at bounding box center [465, 102] width 88 height 37
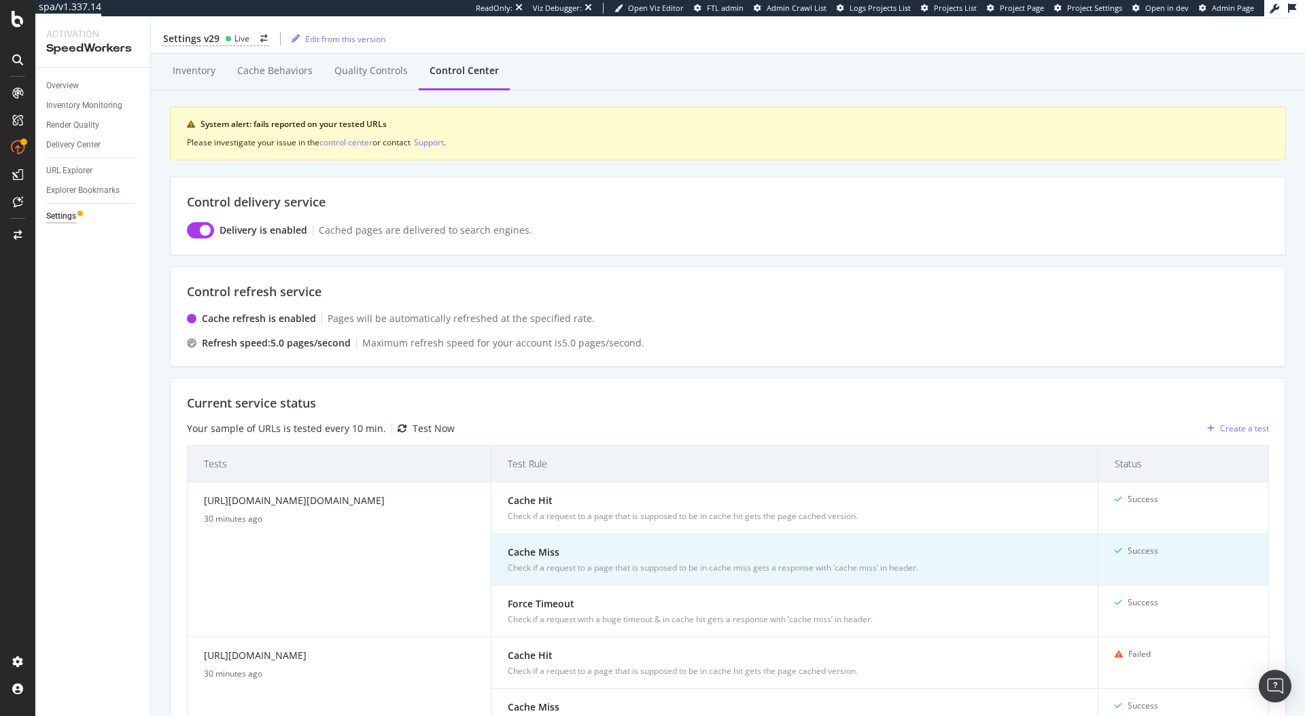
scroll to position [222, 0]
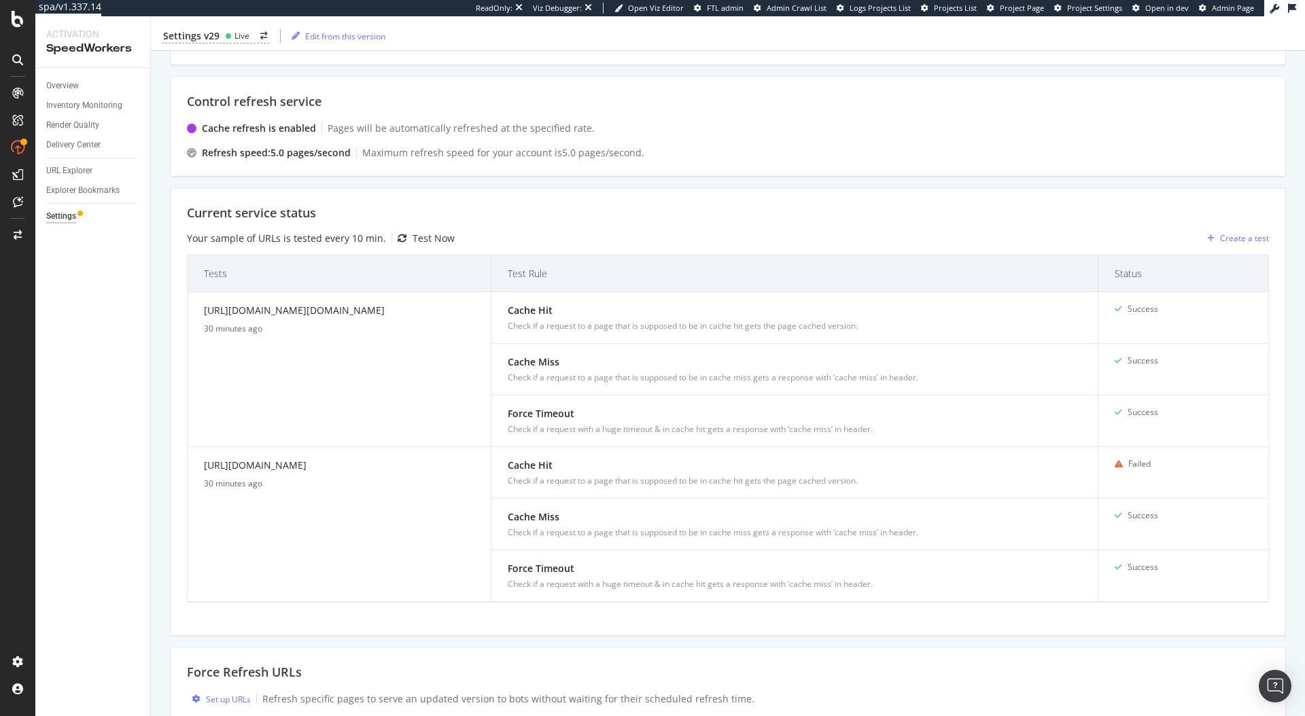
click at [876, 224] on div "Current service status Your sample of URLs is tested every 10 min. Test Now Cre…" at bounding box center [728, 412] width 1116 height 448
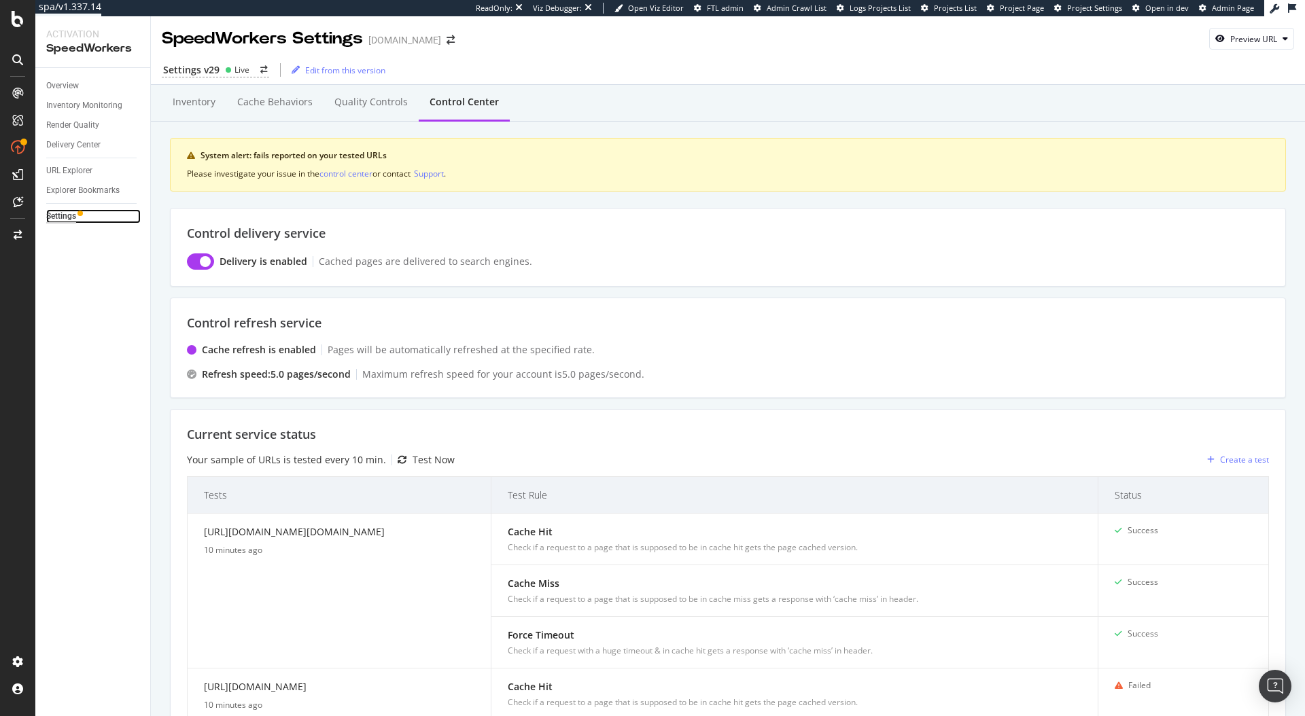
click at [69, 217] on div "Settings" at bounding box center [61, 216] width 30 height 14
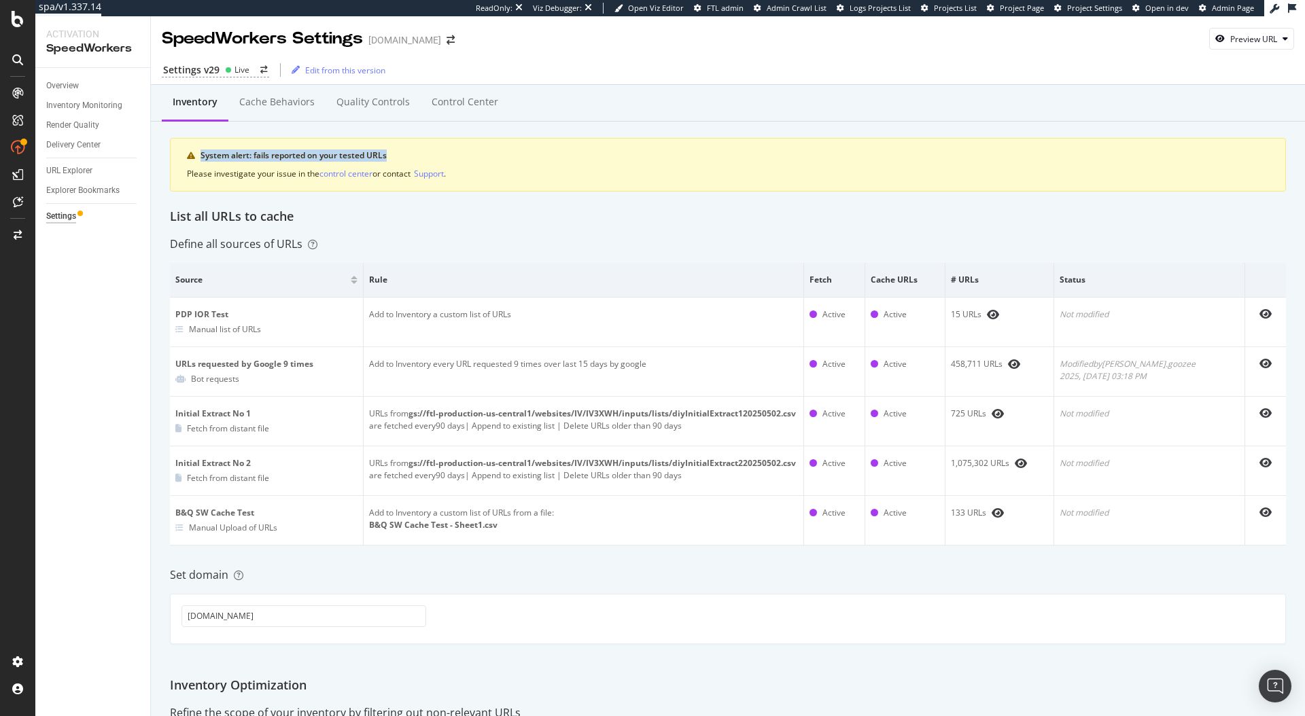
drag, startPoint x: 197, startPoint y: 154, endPoint x: 387, endPoint y: 155, distance: 190.3
click at [387, 155] on div "System alert: fails reported on your tested URLs" at bounding box center [728, 155] width 1082 height 12
copy div "System alert: fails reported on your tested URLs"
click at [875, 220] on div "List all URLs to cache" at bounding box center [728, 217] width 1116 height 18
click at [353, 108] on div "Quality Controls" at bounding box center [372, 102] width 73 height 14
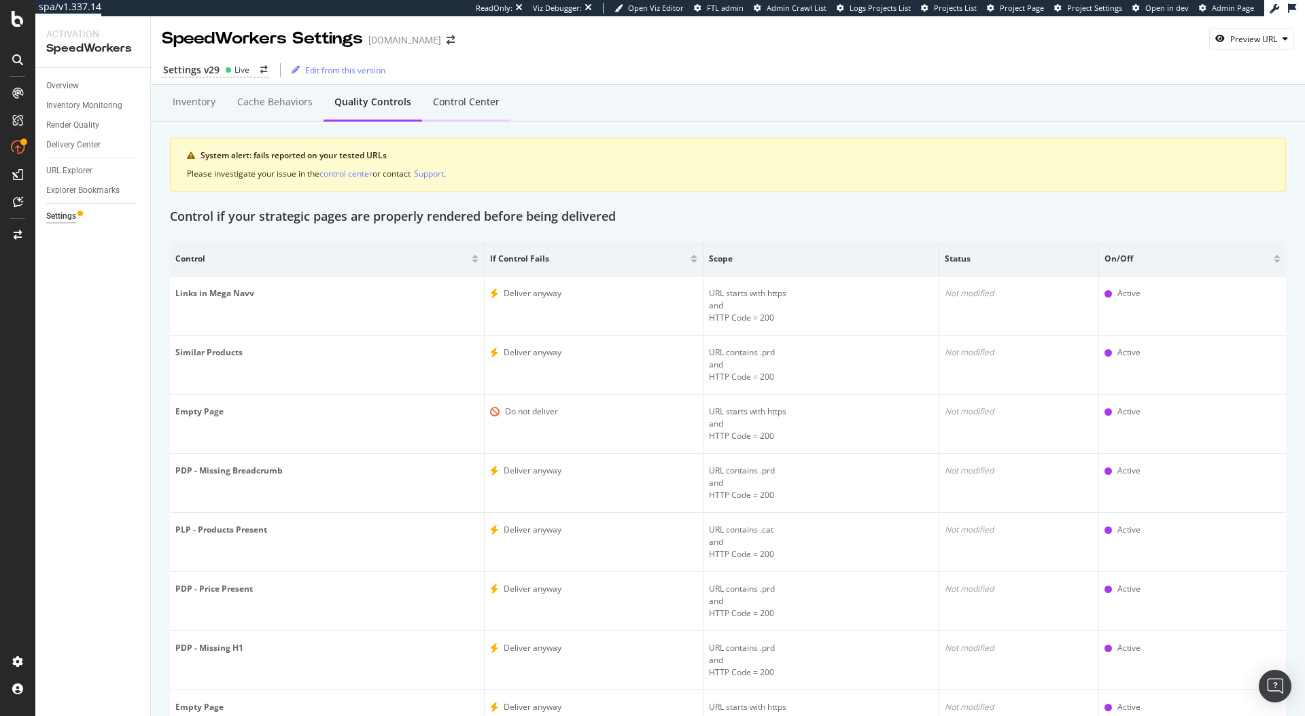
drag, startPoint x: 353, startPoint y: 108, endPoint x: 457, endPoint y: 103, distance: 104.8
click at [457, 103] on div "Control Center" at bounding box center [466, 102] width 67 height 14
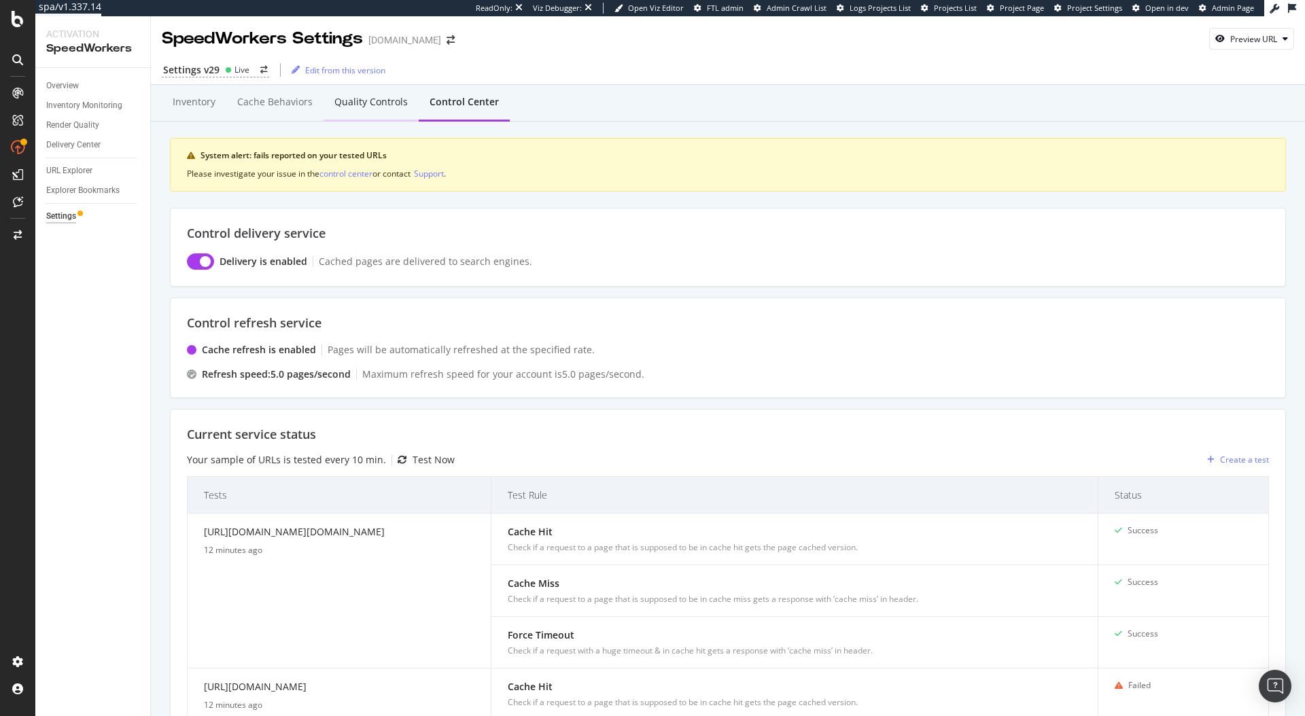
click at [376, 106] on div "Quality Controls" at bounding box center [370, 102] width 73 height 14
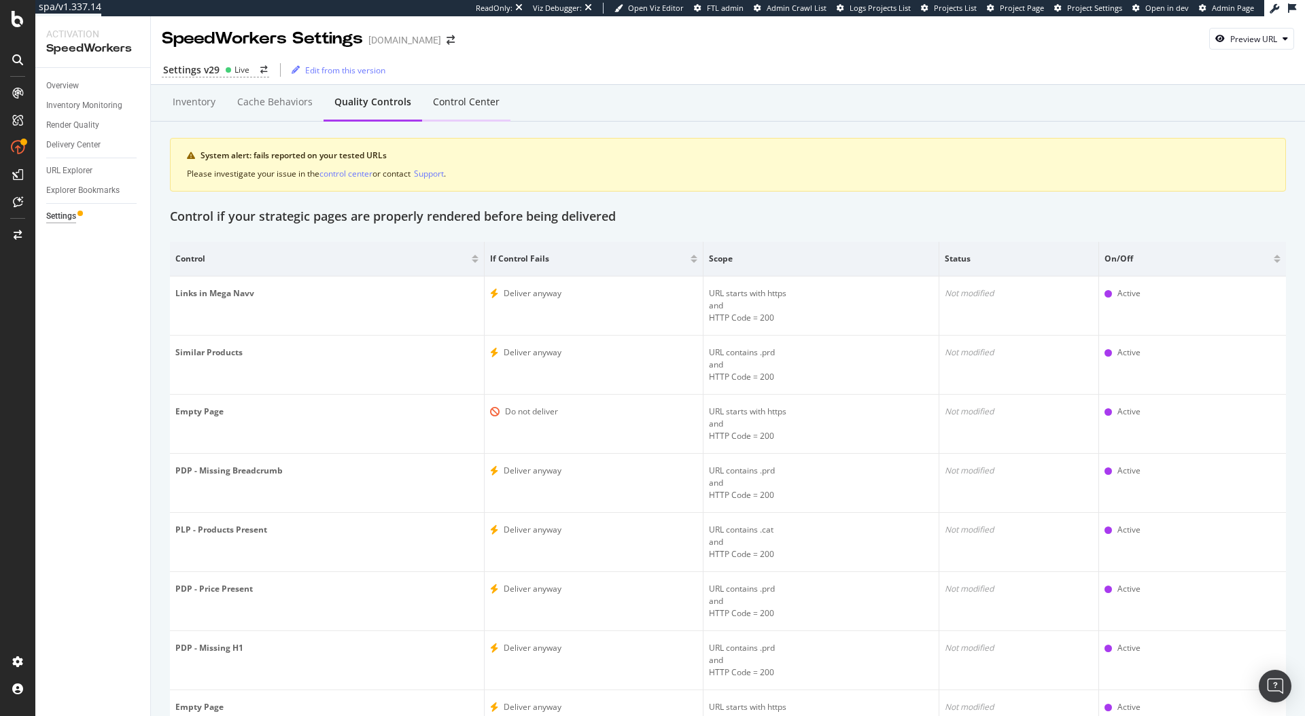
click at [450, 107] on div "Control Center" at bounding box center [466, 102] width 67 height 14
